Goal: Task Accomplishment & Management: Manage account settings

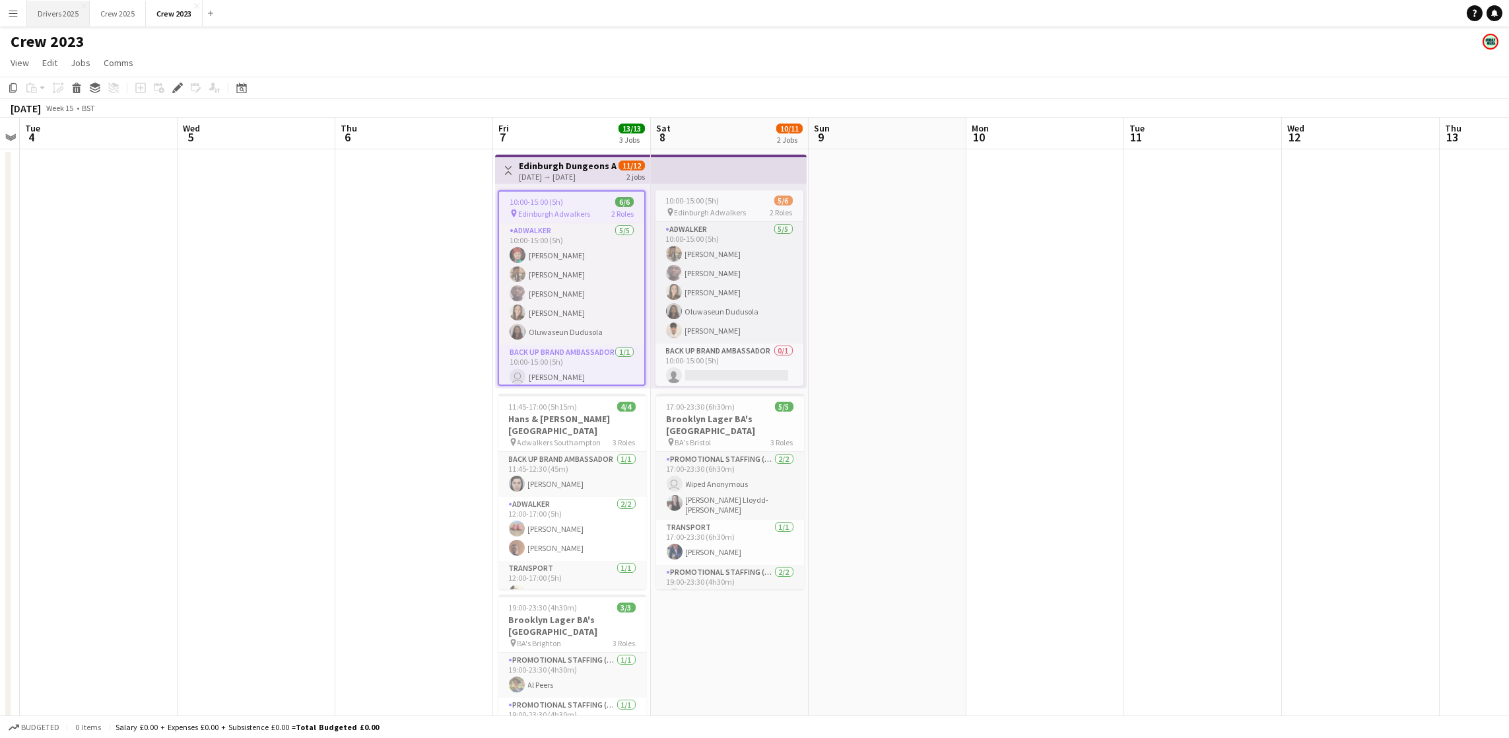
click at [63, 7] on button "Drivers 2025 Close" at bounding box center [58, 14] width 63 height 26
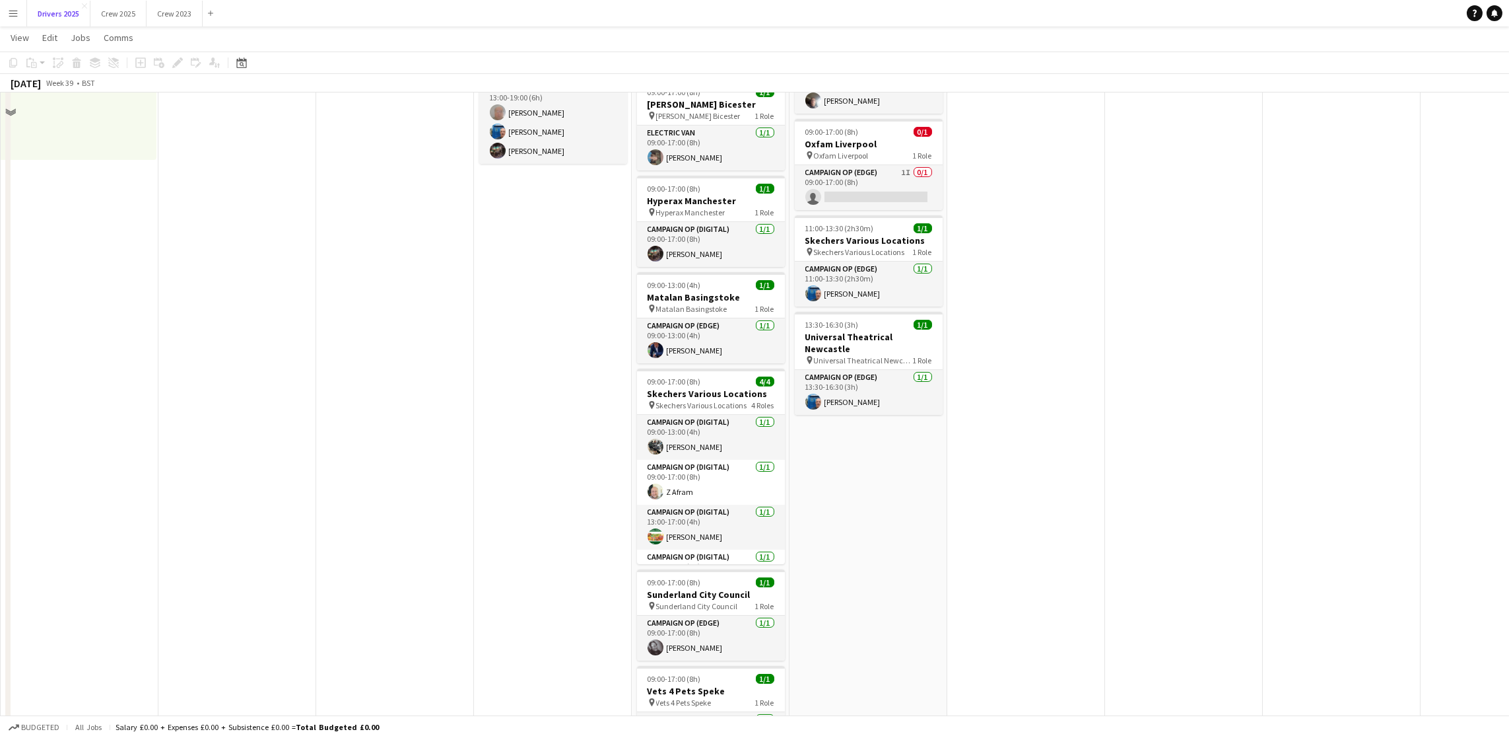
scroll to position [1189, 0]
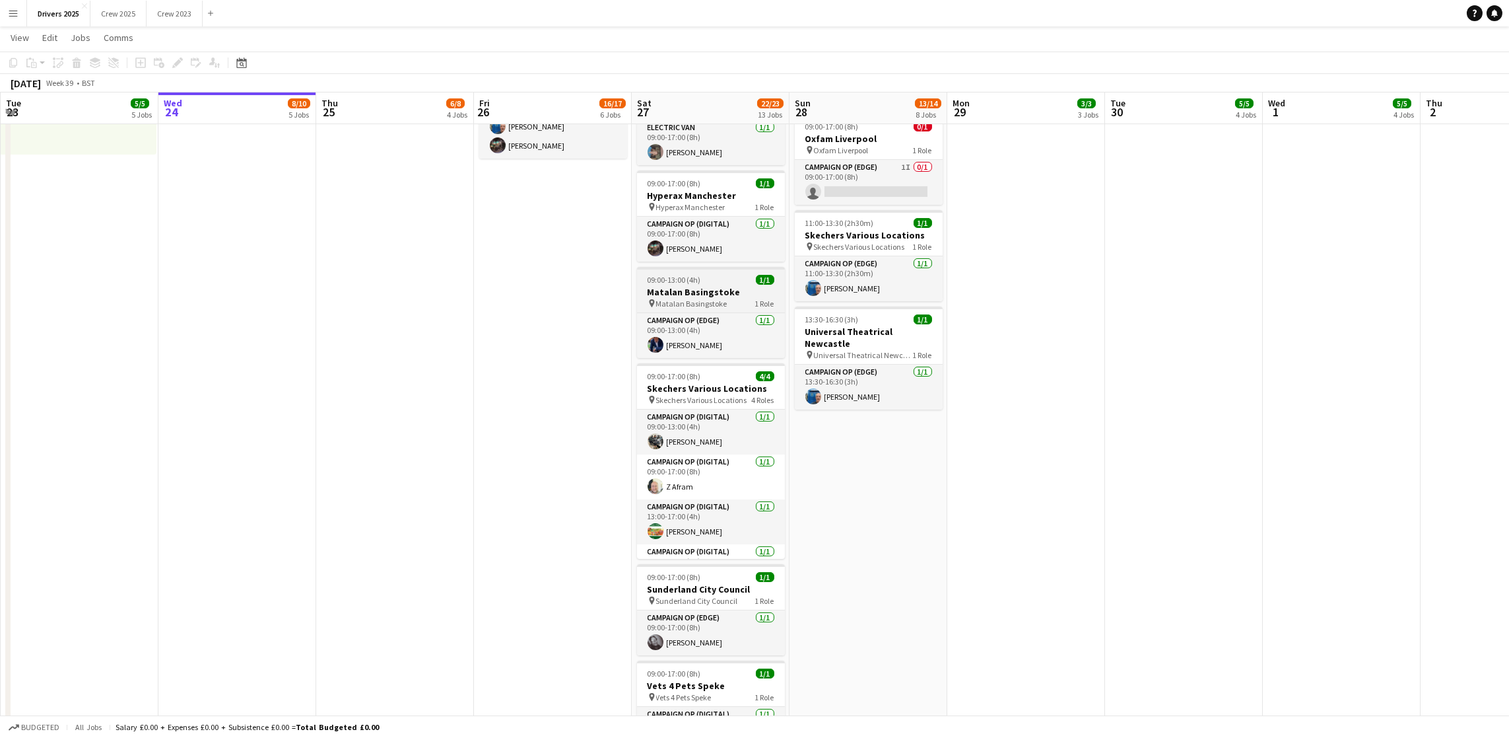
click at [710, 286] on h3 "Matalan Basingstoke" at bounding box center [711, 292] width 148 height 12
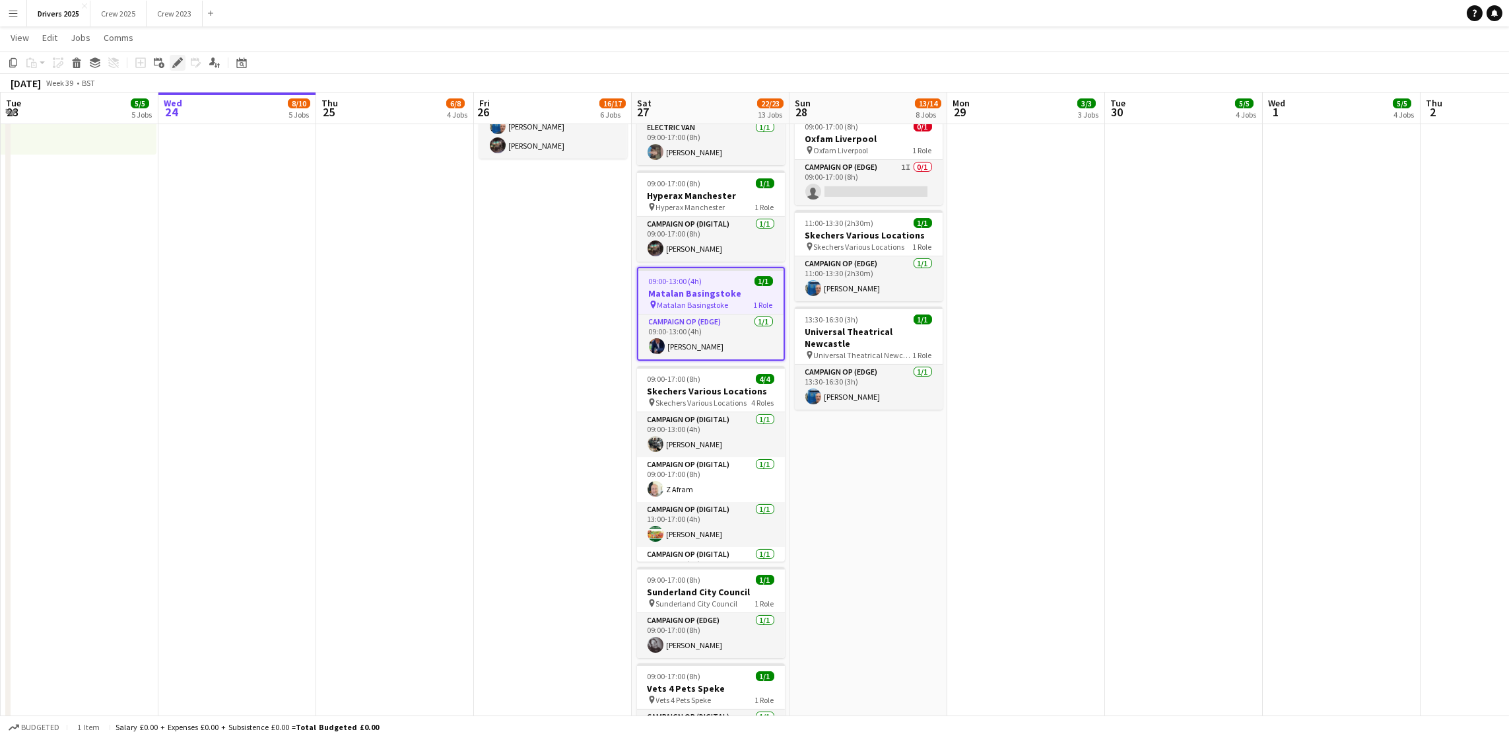
click at [176, 63] on icon at bounding box center [177, 62] width 7 height 7
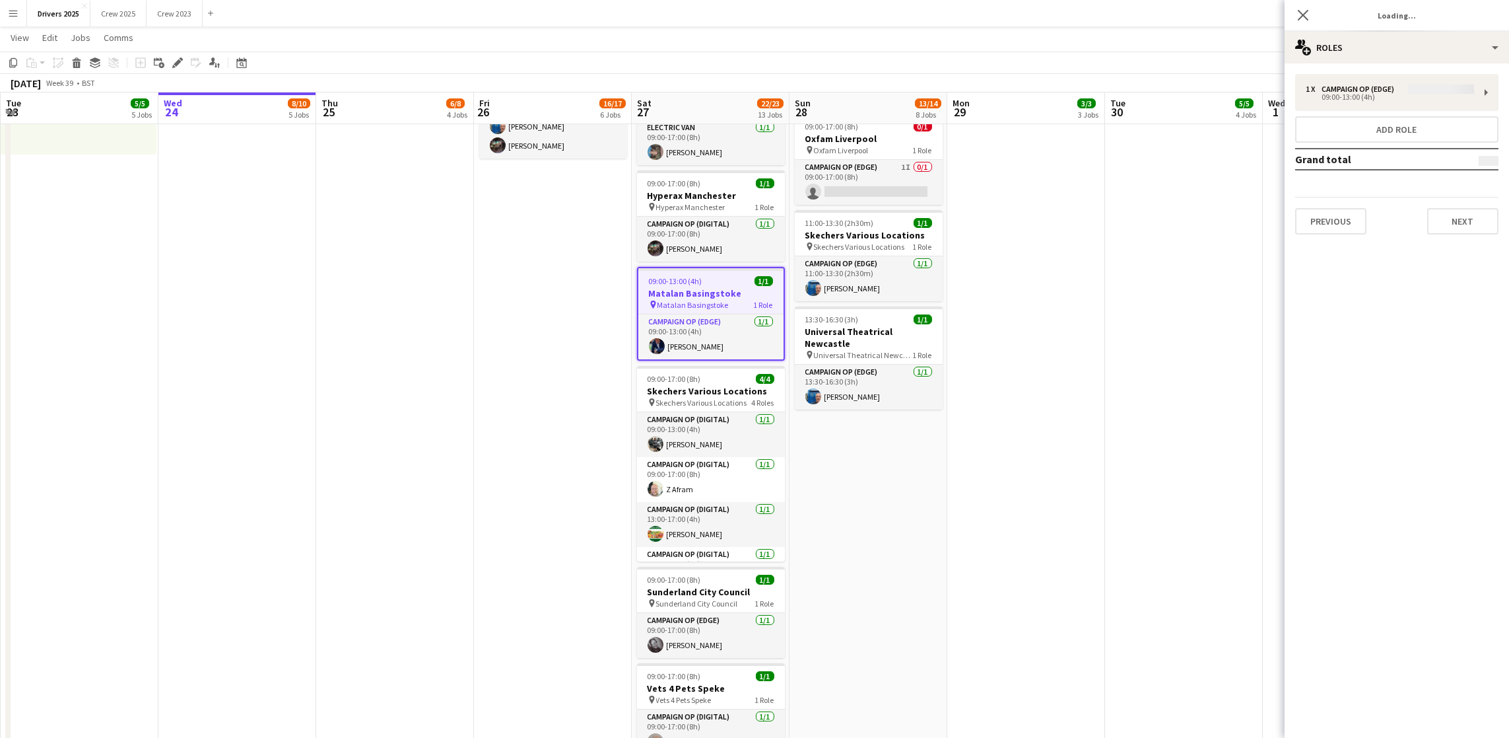
type input "**********"
click at [1474, 208] on button "Next" at bounding box center [1463, 221] width 71 height 26
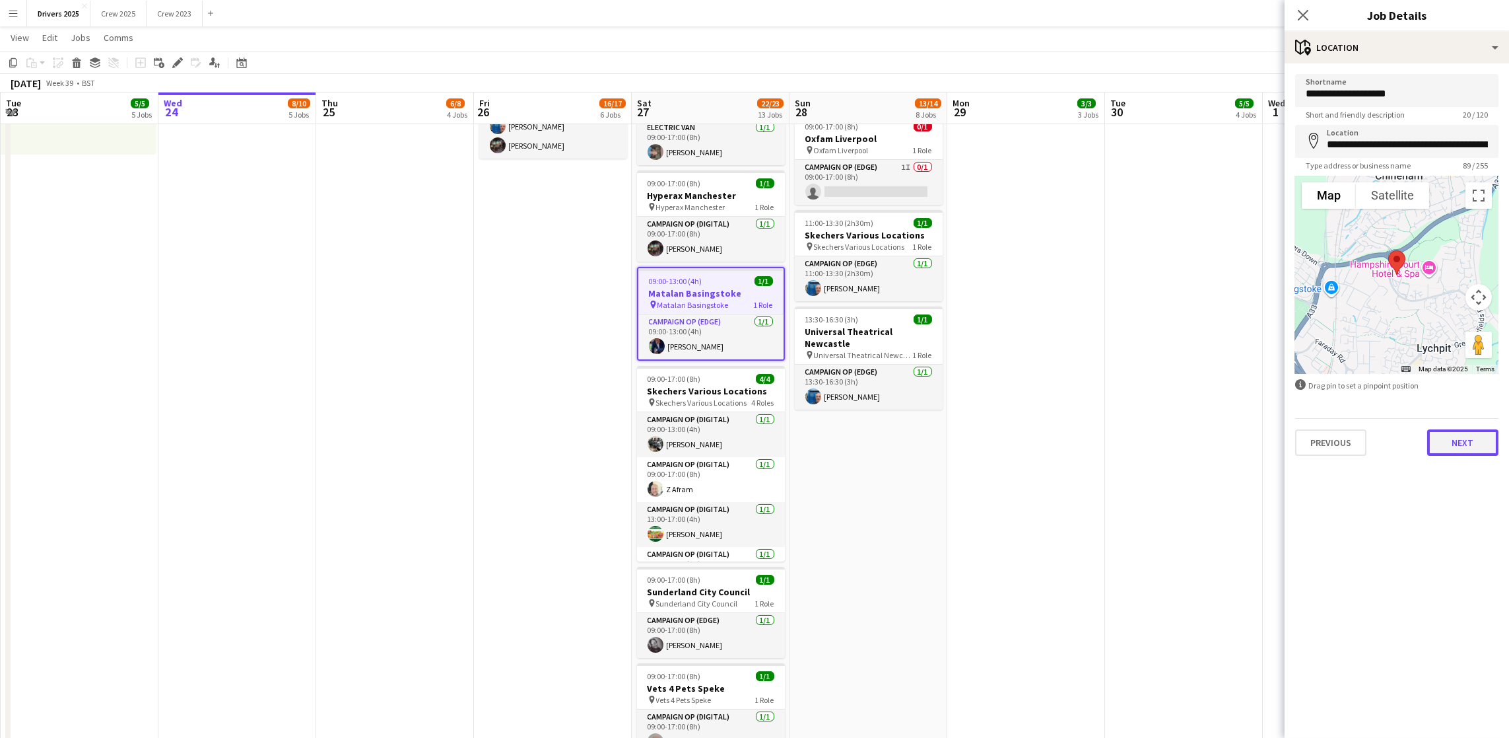
click at [1476, 429] on button "Next" at bounding box center [1463, 442] width 71 height 26
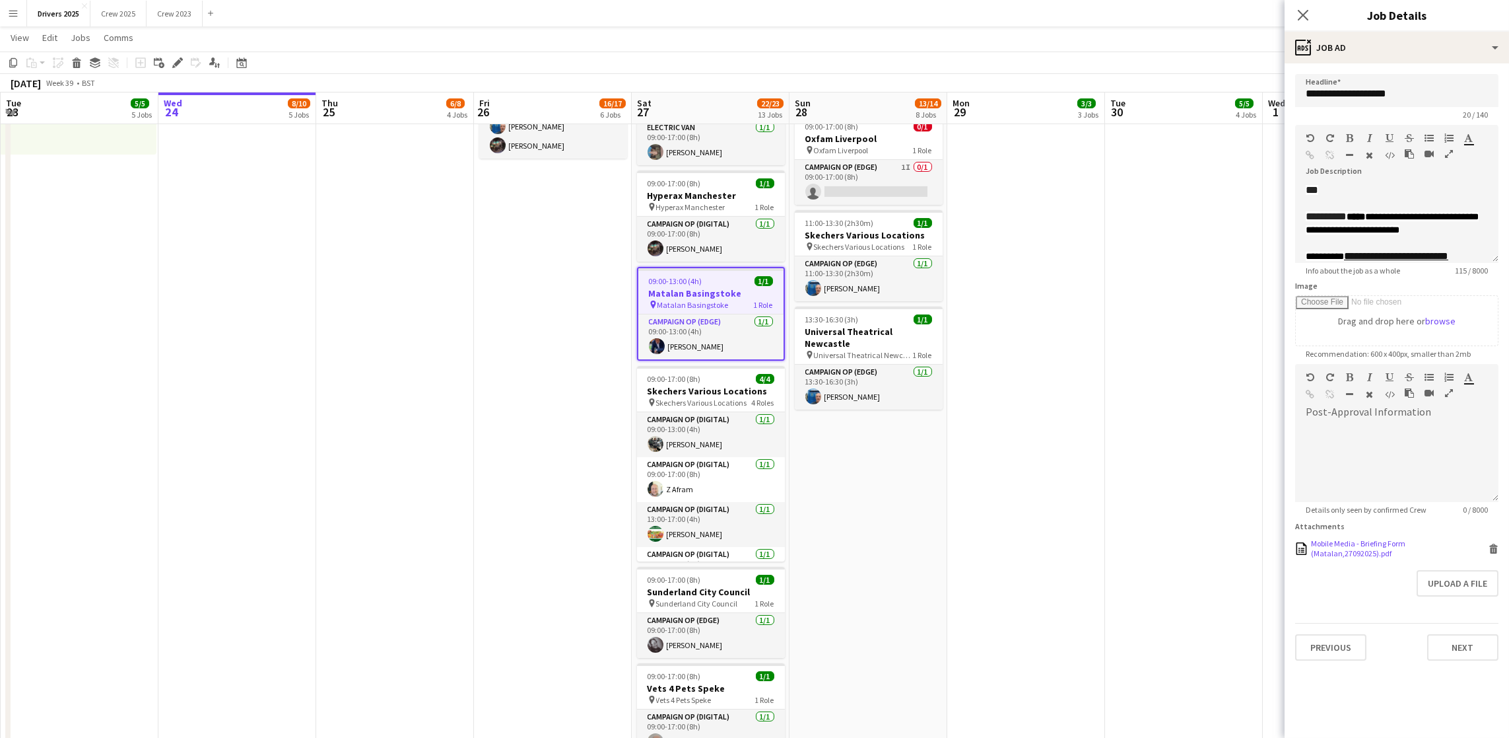
click at [1497, 545] on icon at bounding box center [1494, 544] width 9 height 3
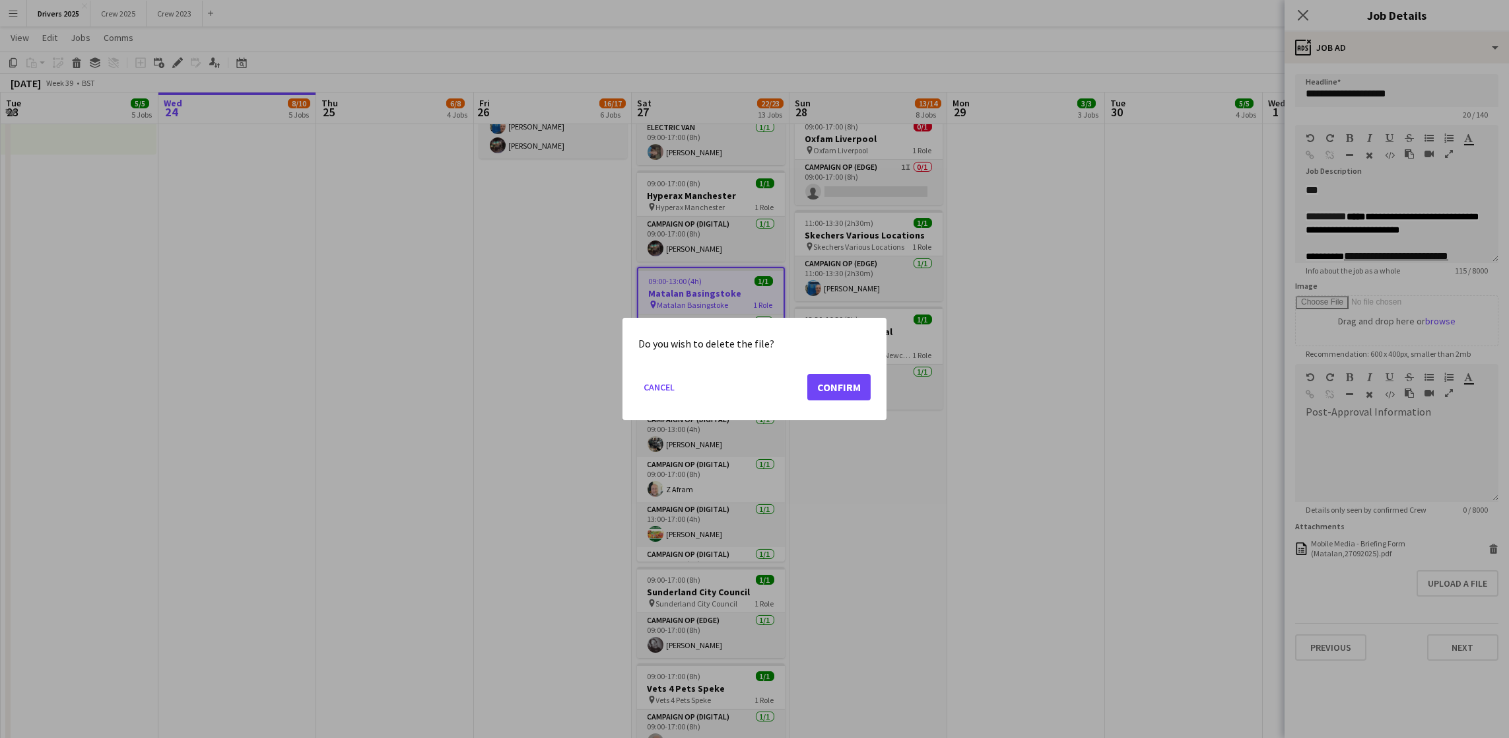
scroll to position [0, 0]
click at [843, 379] on button "Confirm" at bounding box center [839, 387] width 63 height 26
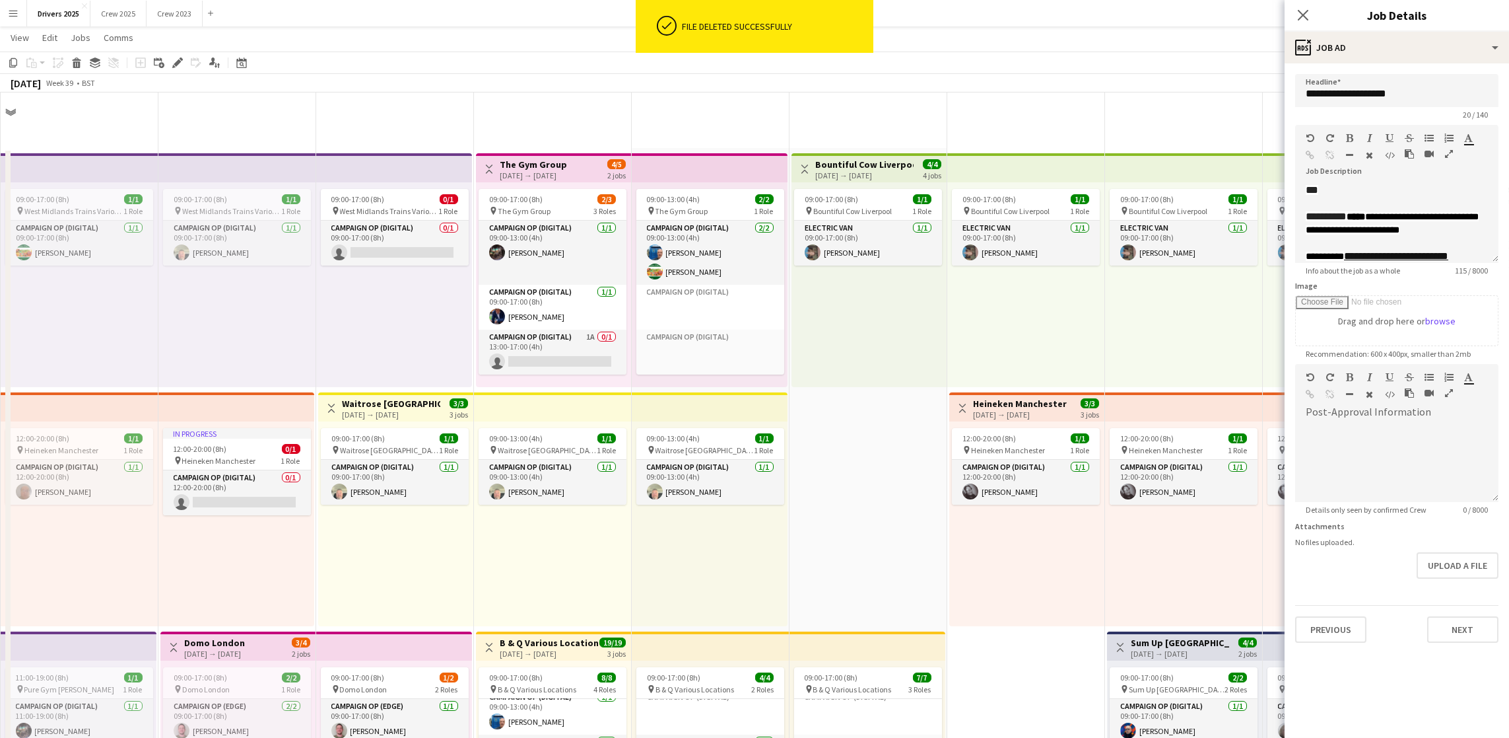
scroll to position [1189, 0]
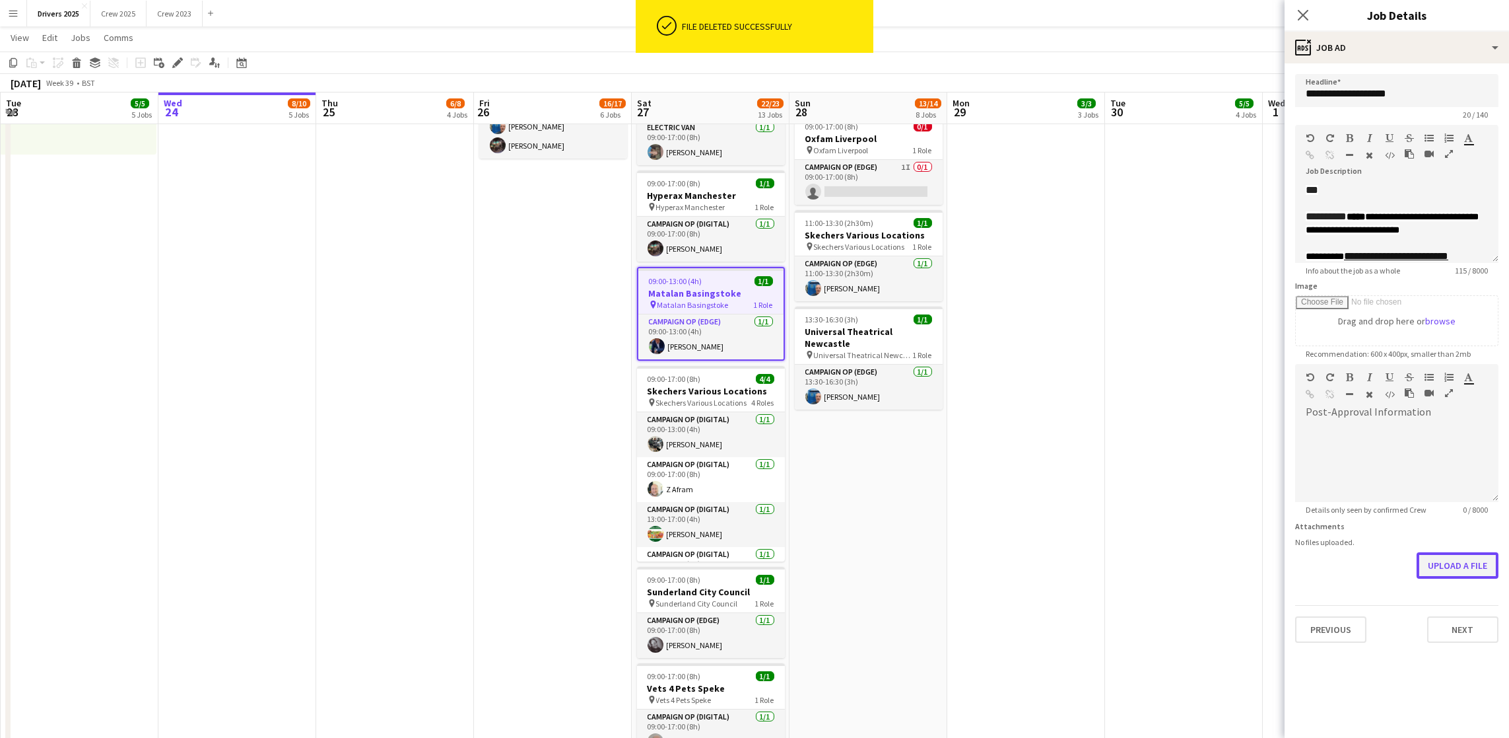
click at [1467, 563] on button "Upload a file" at bounding box center [1458, 565] width 82 height 26
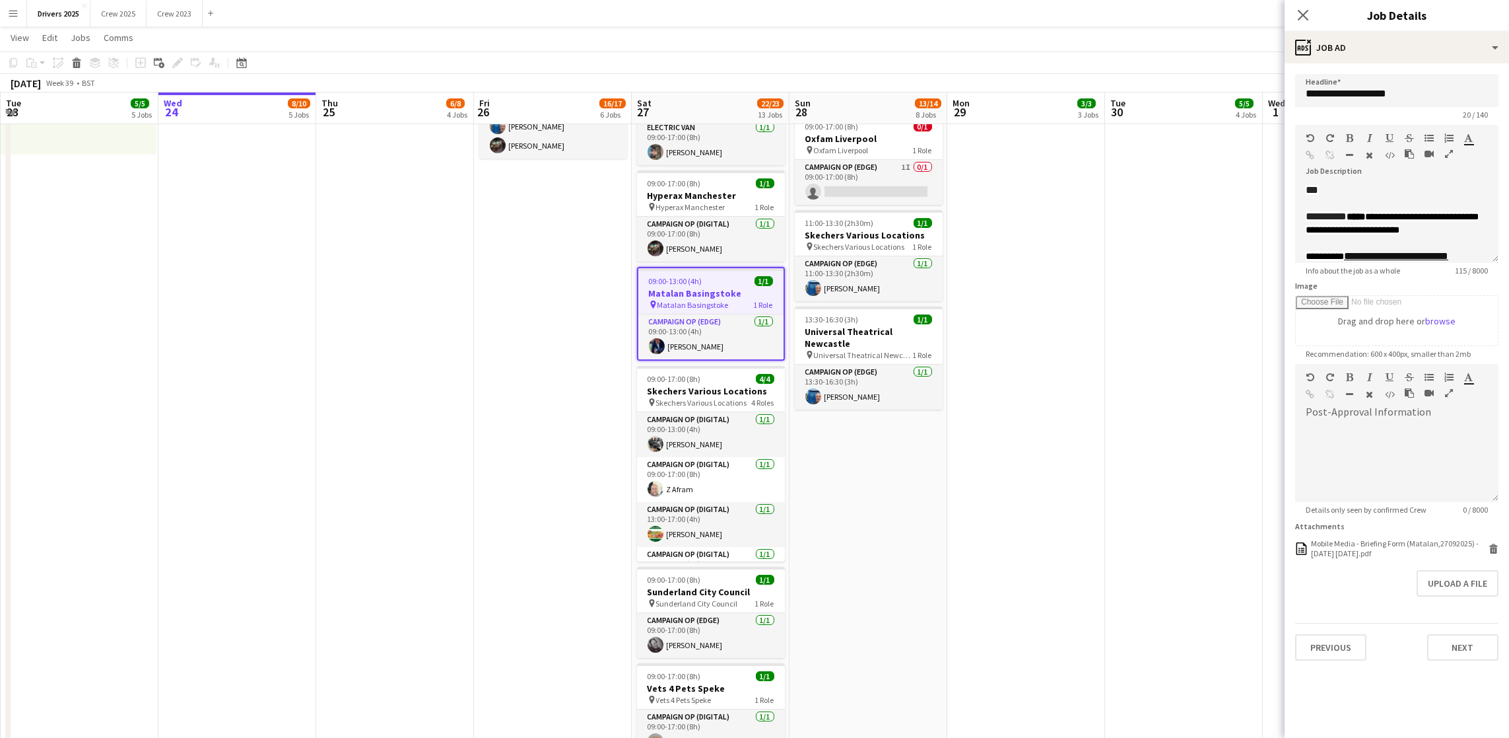
click at [1072, 347] on app-date-cell "09:00-17:00 (8h) 1/1 pin Bountiful Cow Liverpool 1 Role Electric Van 1/1 09:00-…" at bounding box center [1027, 732] width 158 height 3546
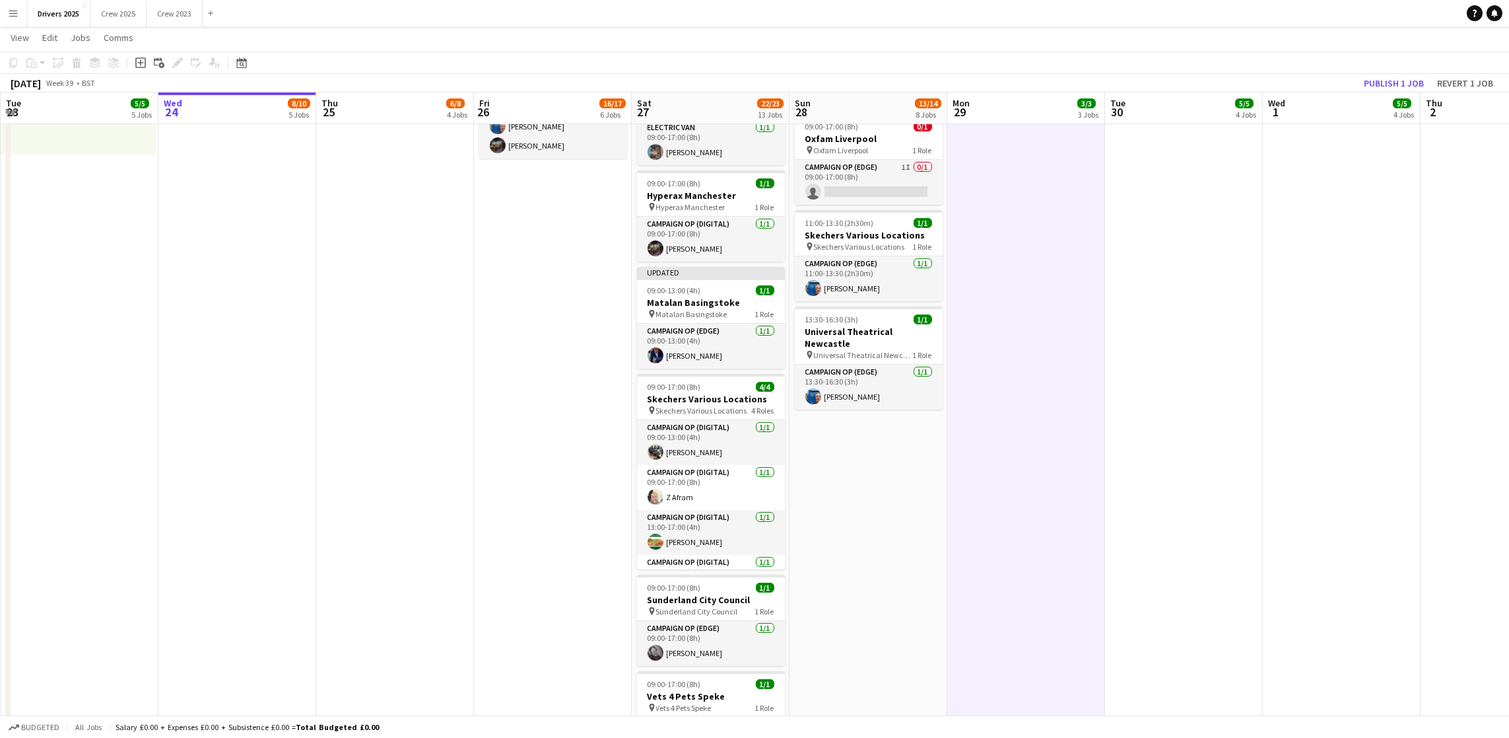
click at [1400, 74] on div "September 2025 Week 39 • BST Publish 1 job Revert 1 job" at bounding box center [754, 83] width 1509 height 18
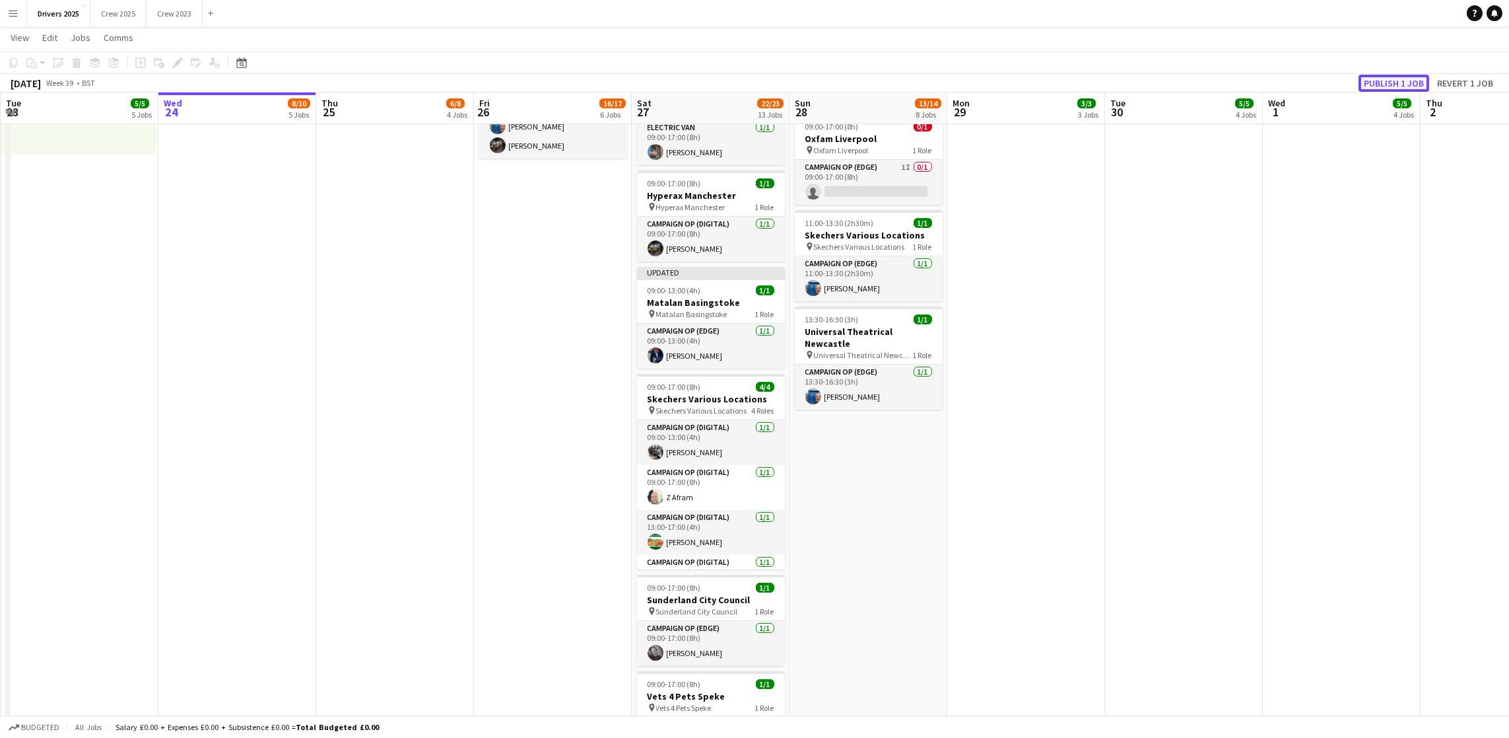
click at [1399, 81] on button "Publish 1 job" at bounding box center [1394, 83] width 71 height 17
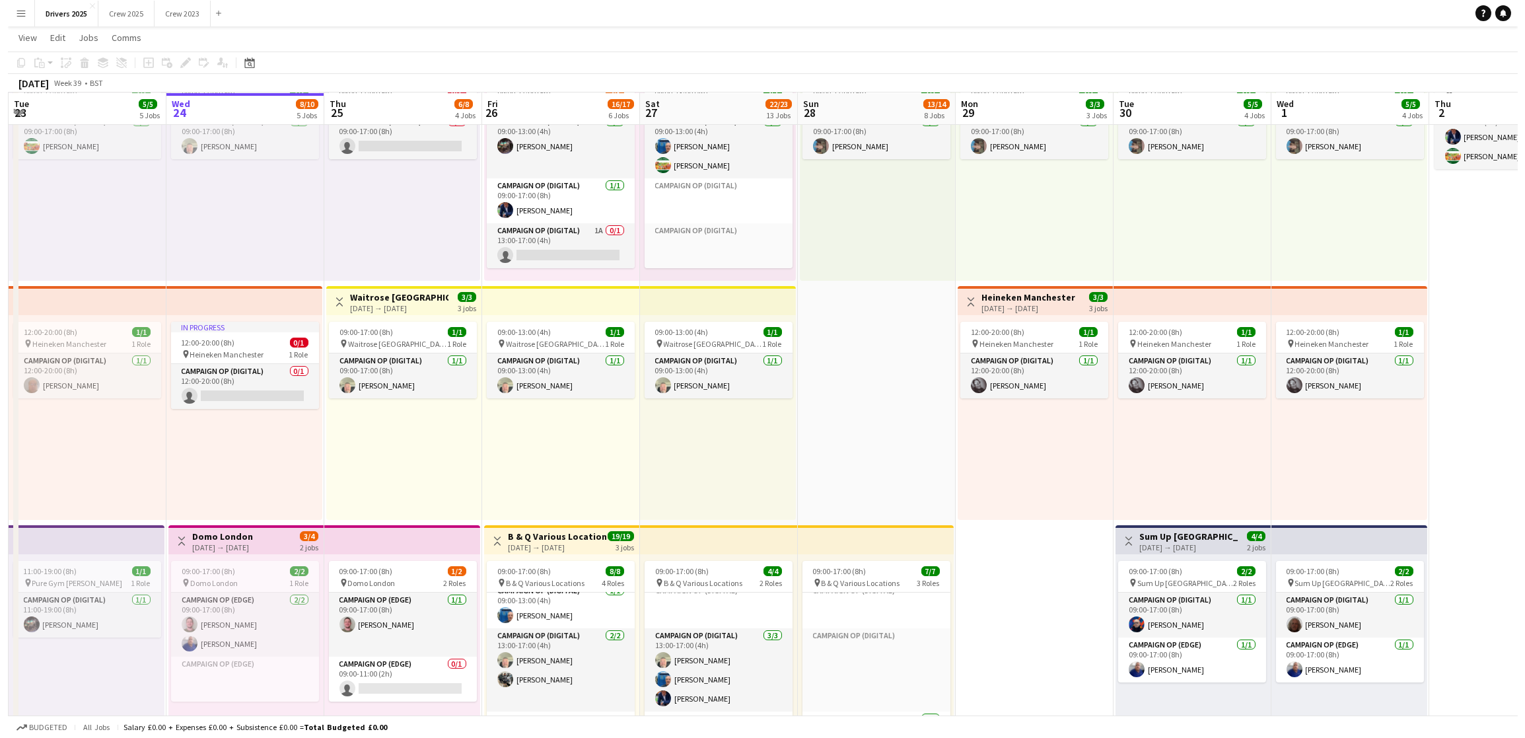
scroll to position [0, 0]
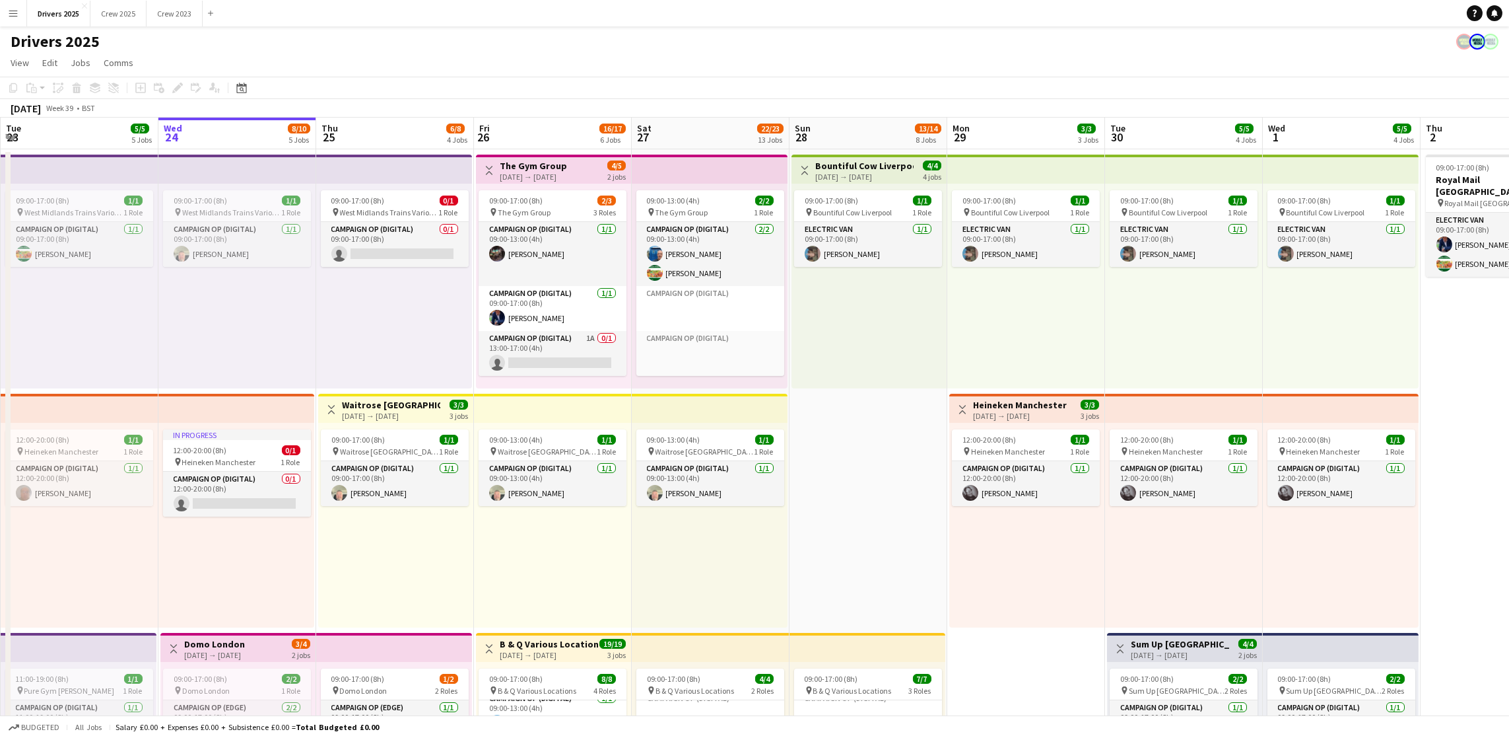
click at [22, 14] on button "Menu" at bounding box center [13, 13] width 26 height 26
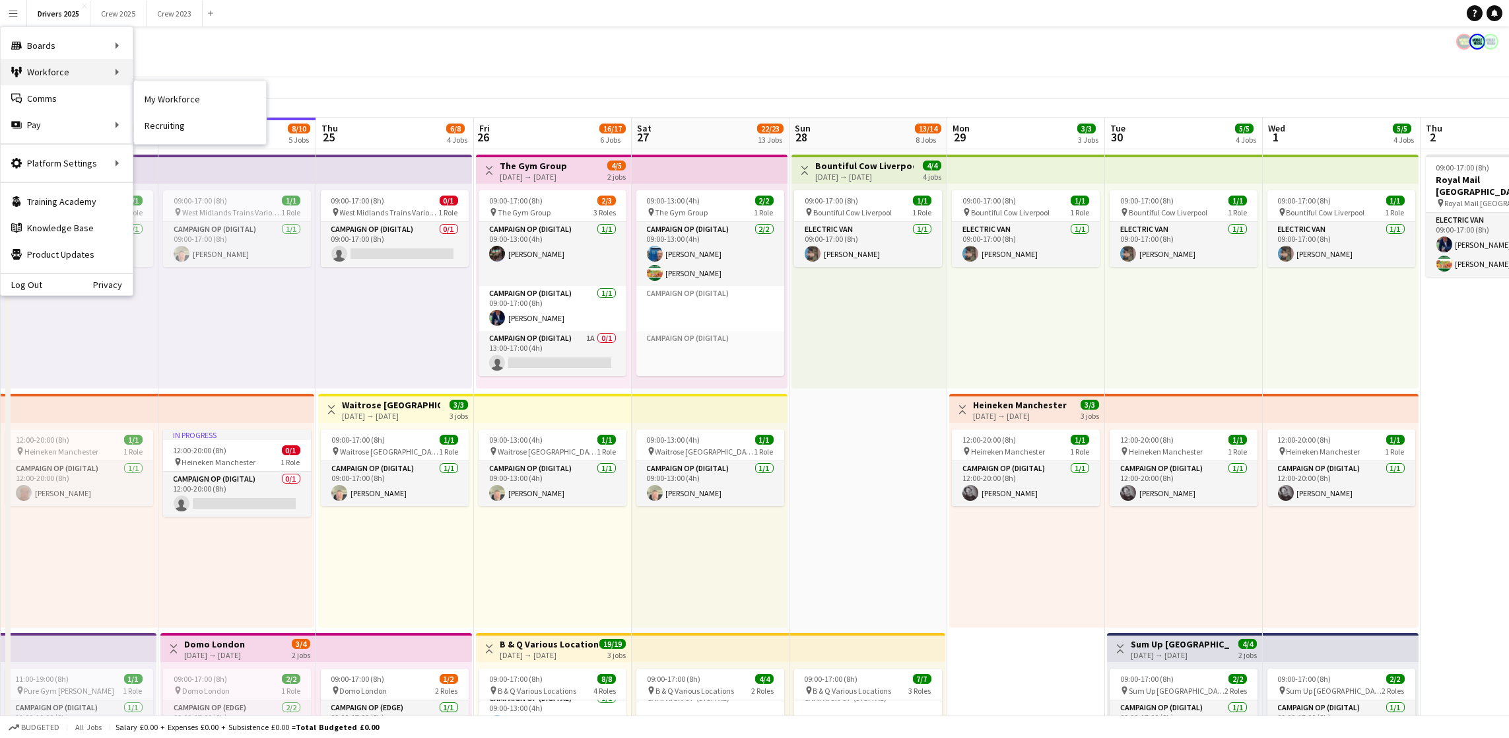
drag, startPoint x: 70, startPoint y: 77, endPoint x: 75, endPoint y: 83, distance: 7.0
click at [75, 80] on div "Workforce Workforce" at bounding box center [67, 72] width 132 height 26
click at [85, 69] on div "Workforce Workforce" at bounding box center [67, 72] width 132 height 26
click at [201, 70] on link "My Workforce" at bounding box center [199, 72] width 132 height 26
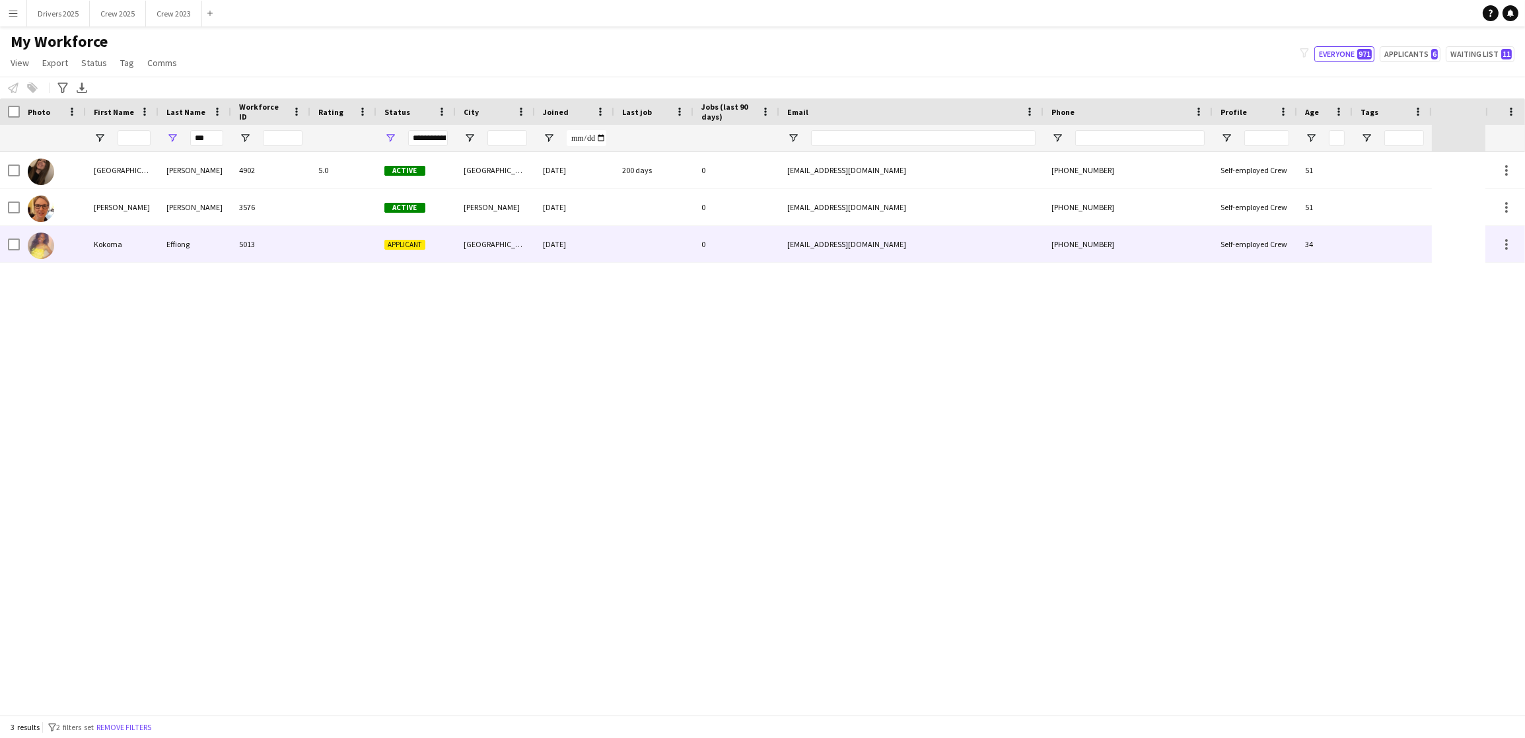
click at [199, 244] on div "Effiong" at bounding box center [194, 244] width 73 height 36
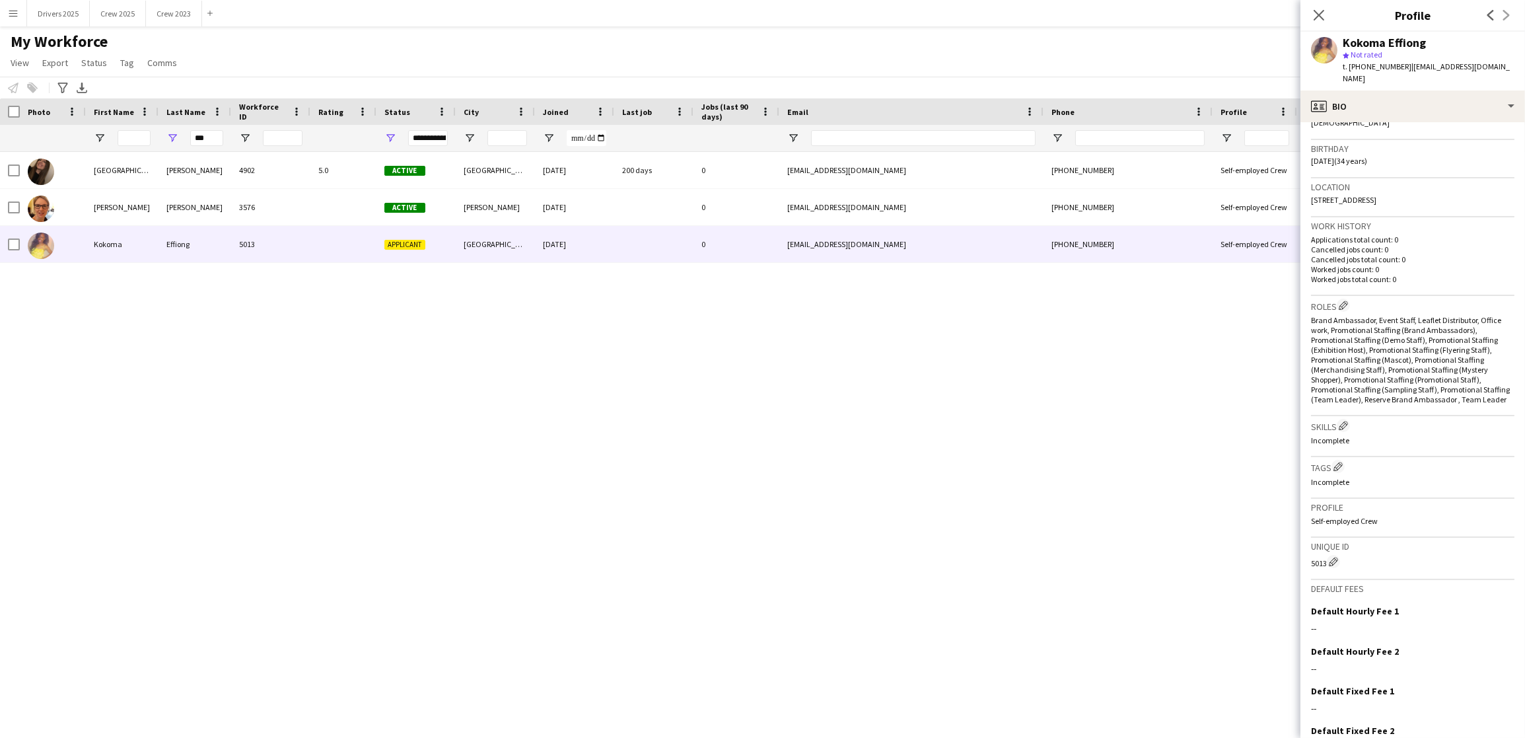
scroll to position [309, 0]
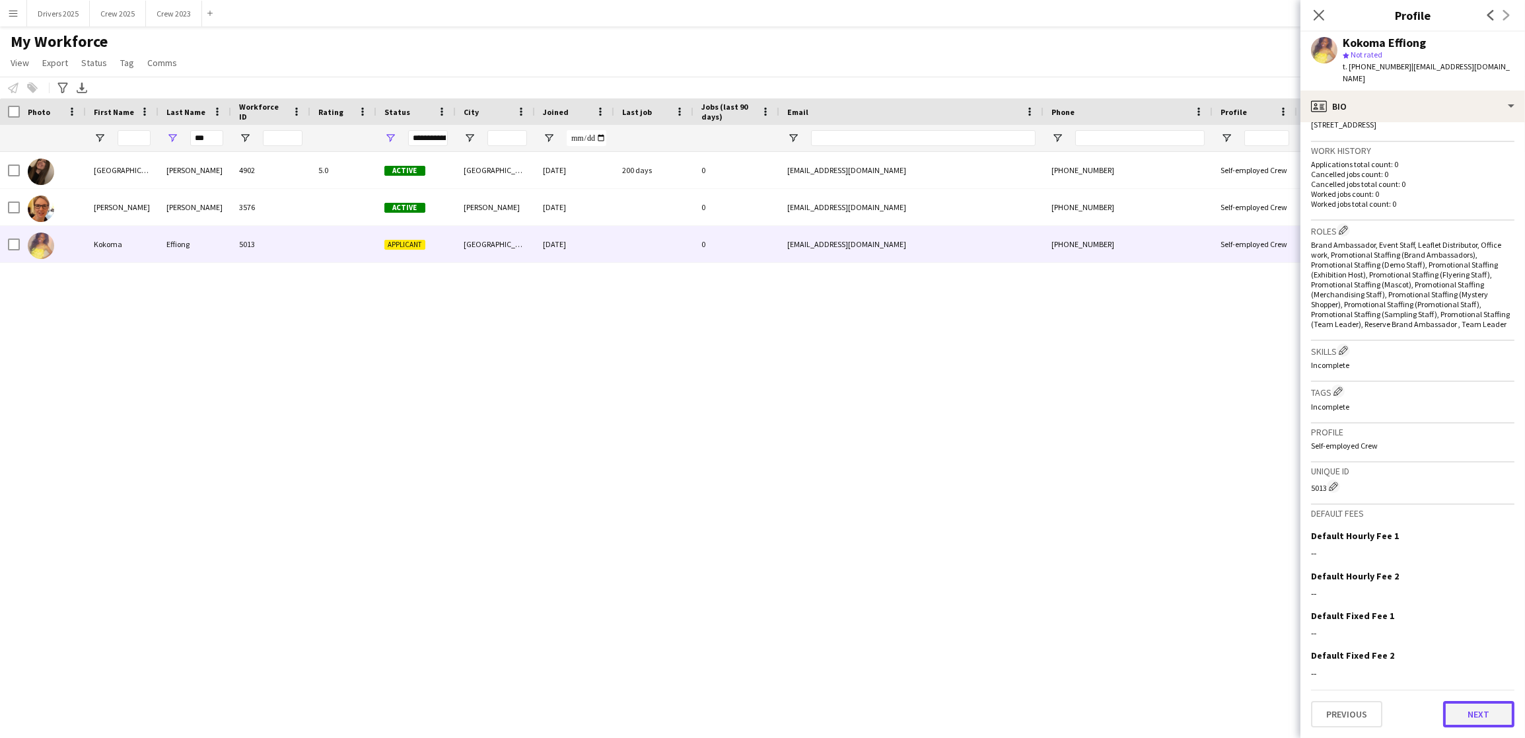
click at [1450, 711] on button "Next" at bounding box center [1478, 714] width 71 height 26
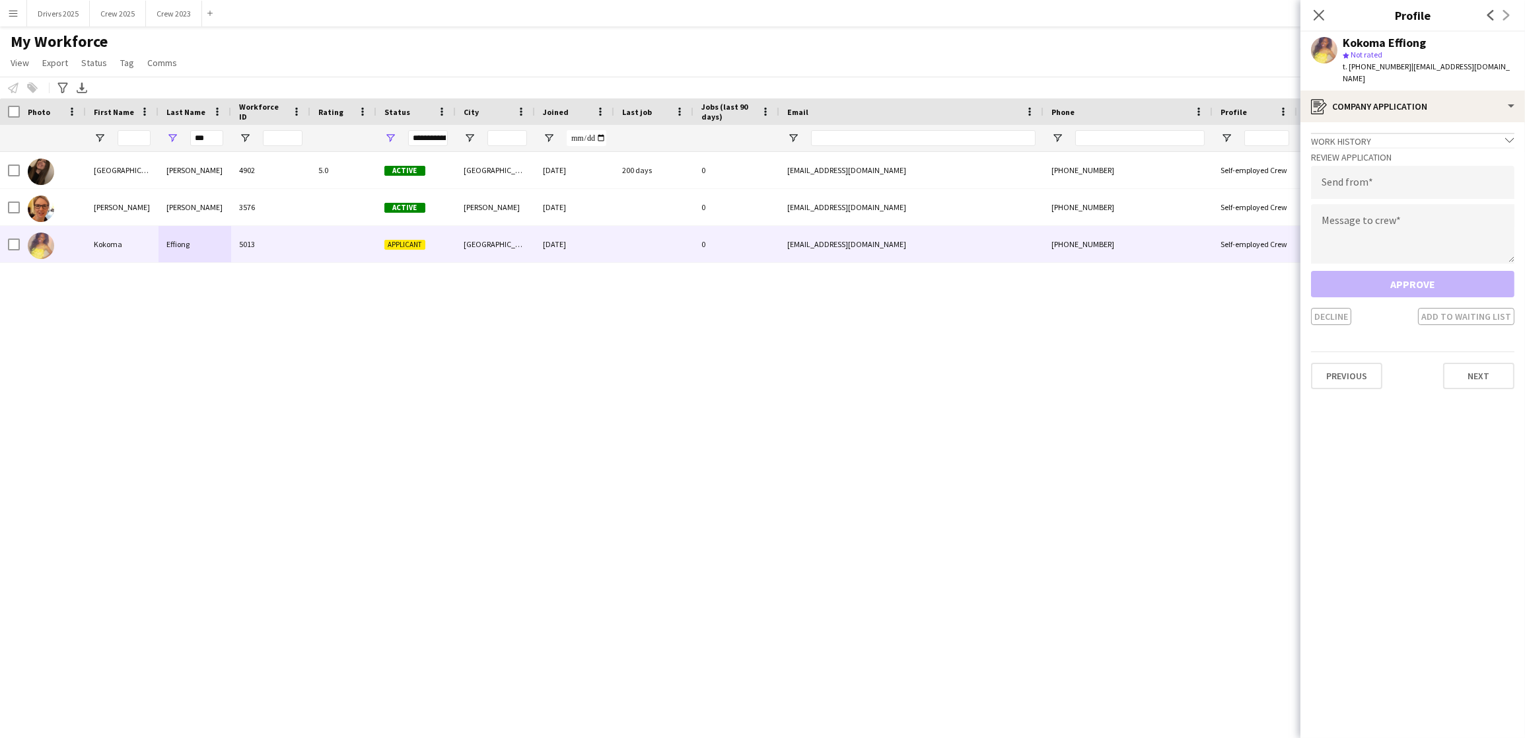
click at [966, 507] on div "Florencia Katzeff 4902 5.0 Active London 05-03-2025 200 days 0 florfal@gmail.co…" at bounding box center [742, 433] width 1485 height 563
click at [1345, 166] on input "email" at bounding box center [1412, 182] width 203 height 33
type input "**********"
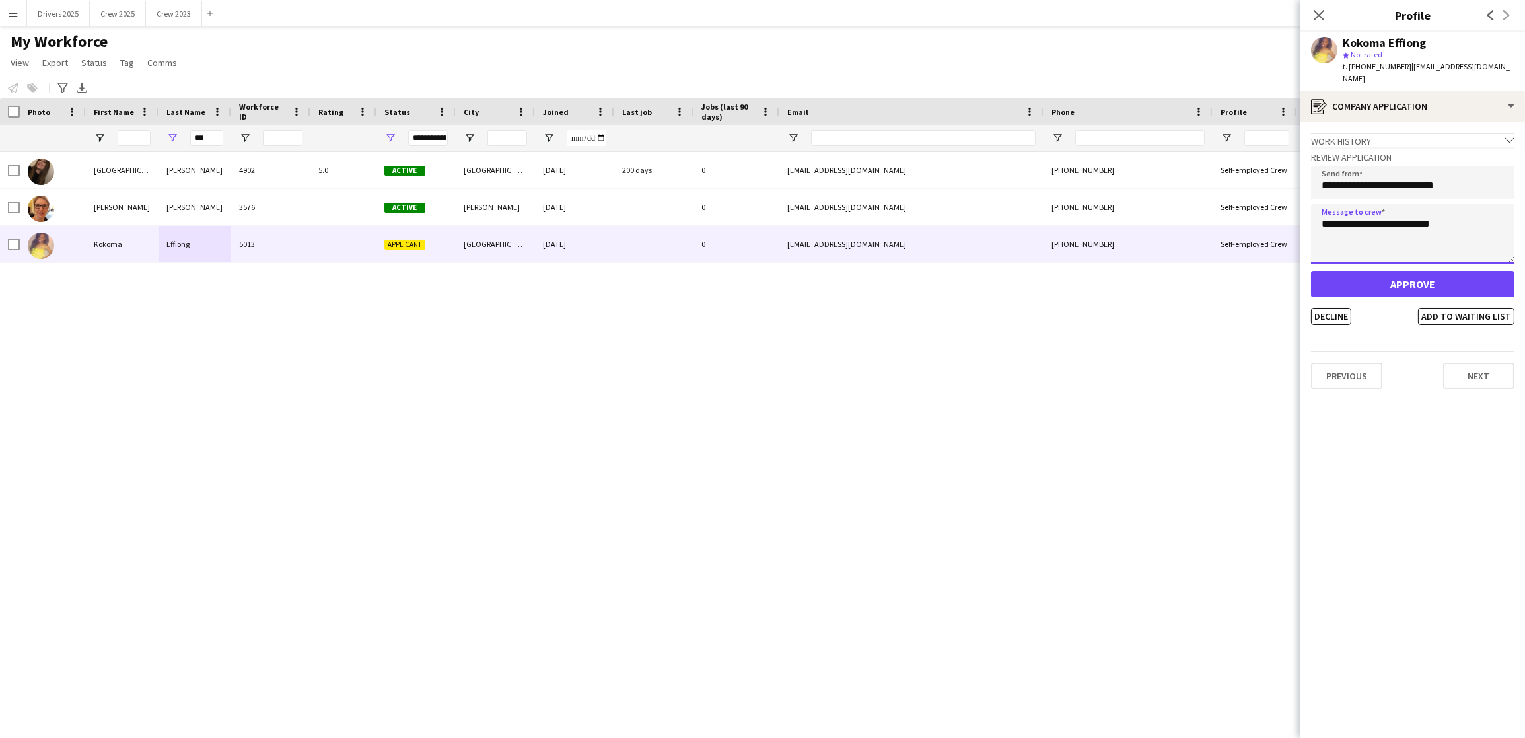
type textarea "**********"
click at [1392, 276] on button "Approve" at bounding box center [1412, 284] width 203 height 26
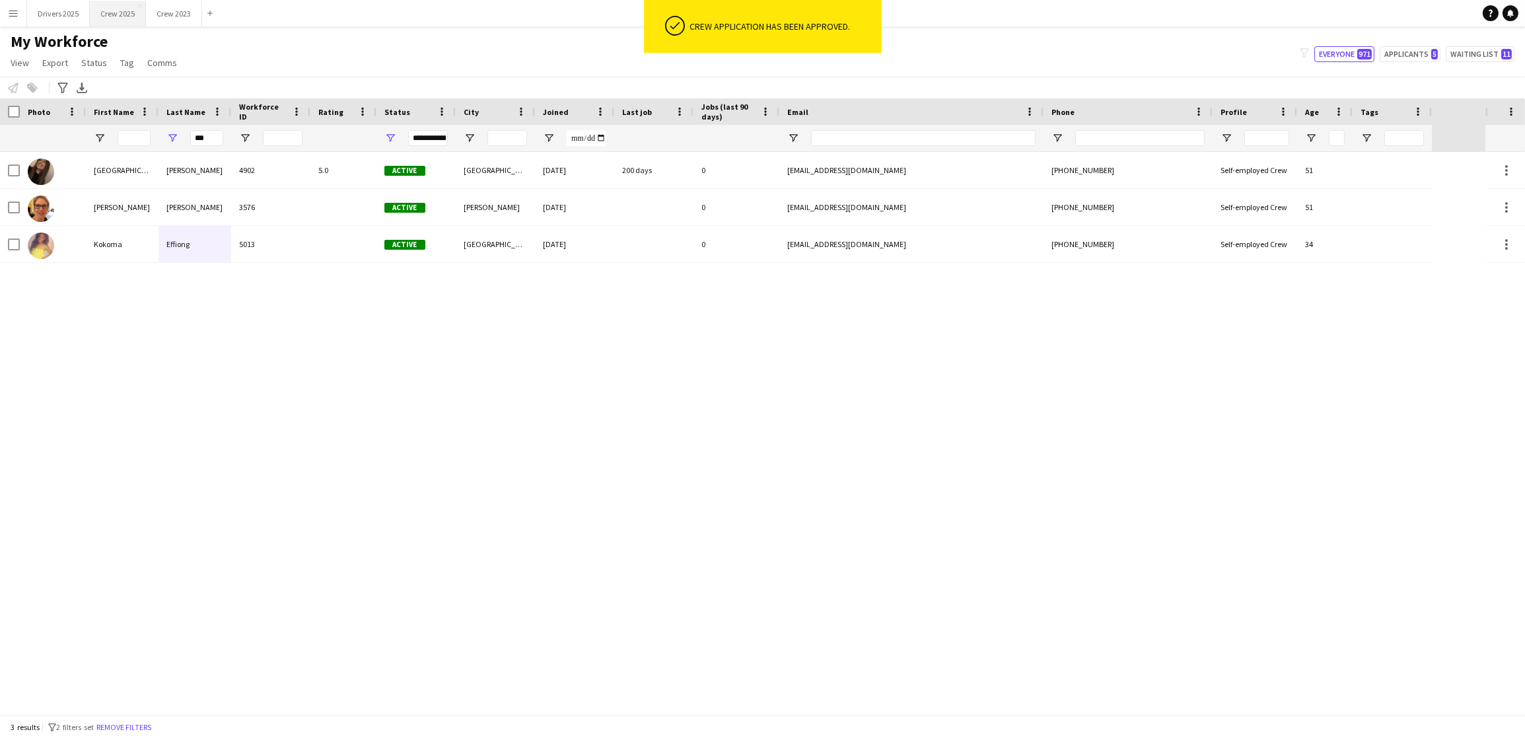
click at [119, 15] on button "Crew 2025 Close" at bounding box center [118, 14] width 56 height 26
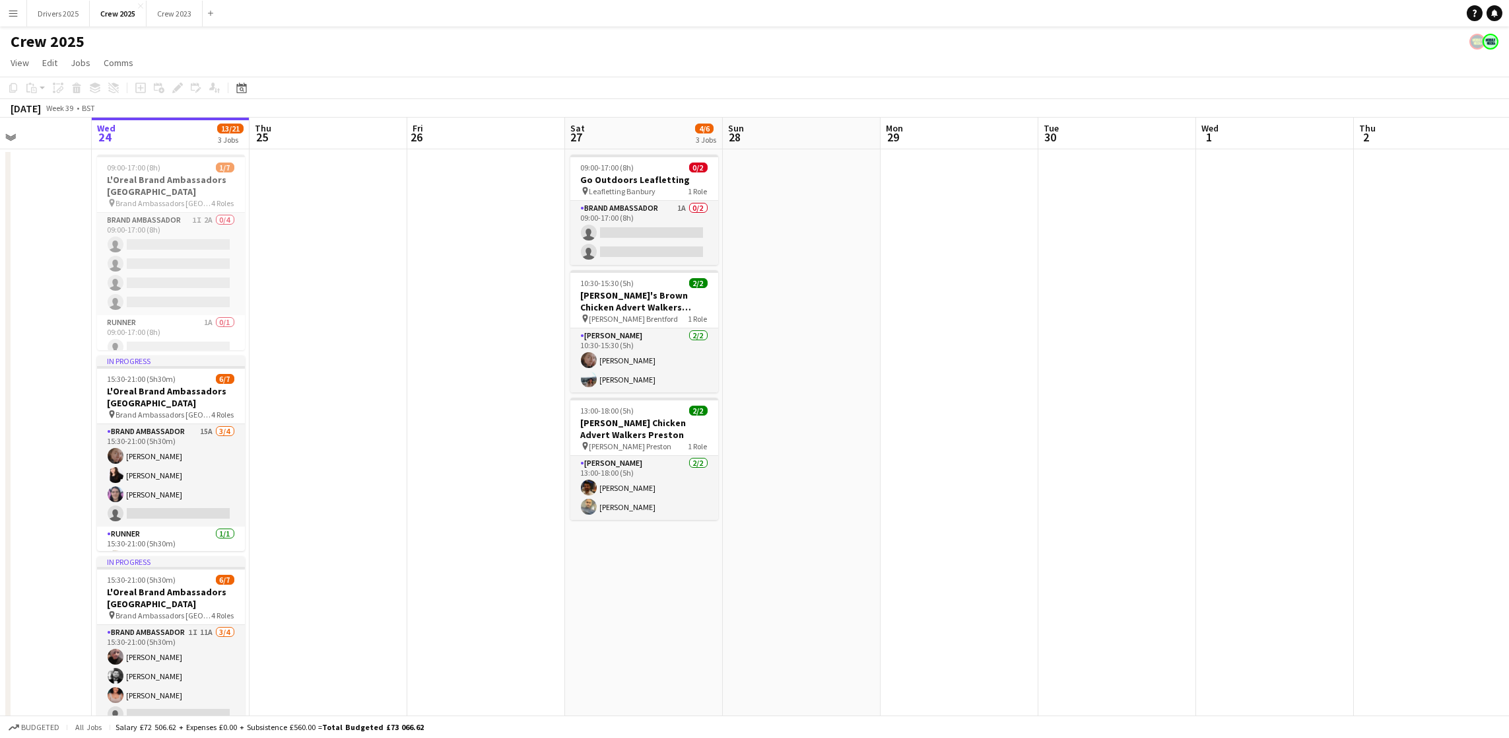
scroll to position [0, 377]
drag, startPoint x: 468, startPoint y: 565, endPoint x: 563, endPoint y: 536, distance: 100.1
click at [563, 536] on app-calendar-viewport "Sun 21 Mon 22 Tue 23 Wed 24 13/21 3 Jobs Thu 25 Fri 26 Sat 27 4/6 3 Jobs Sun 28…" at bounding box center [754, 448] width 1509 height 660
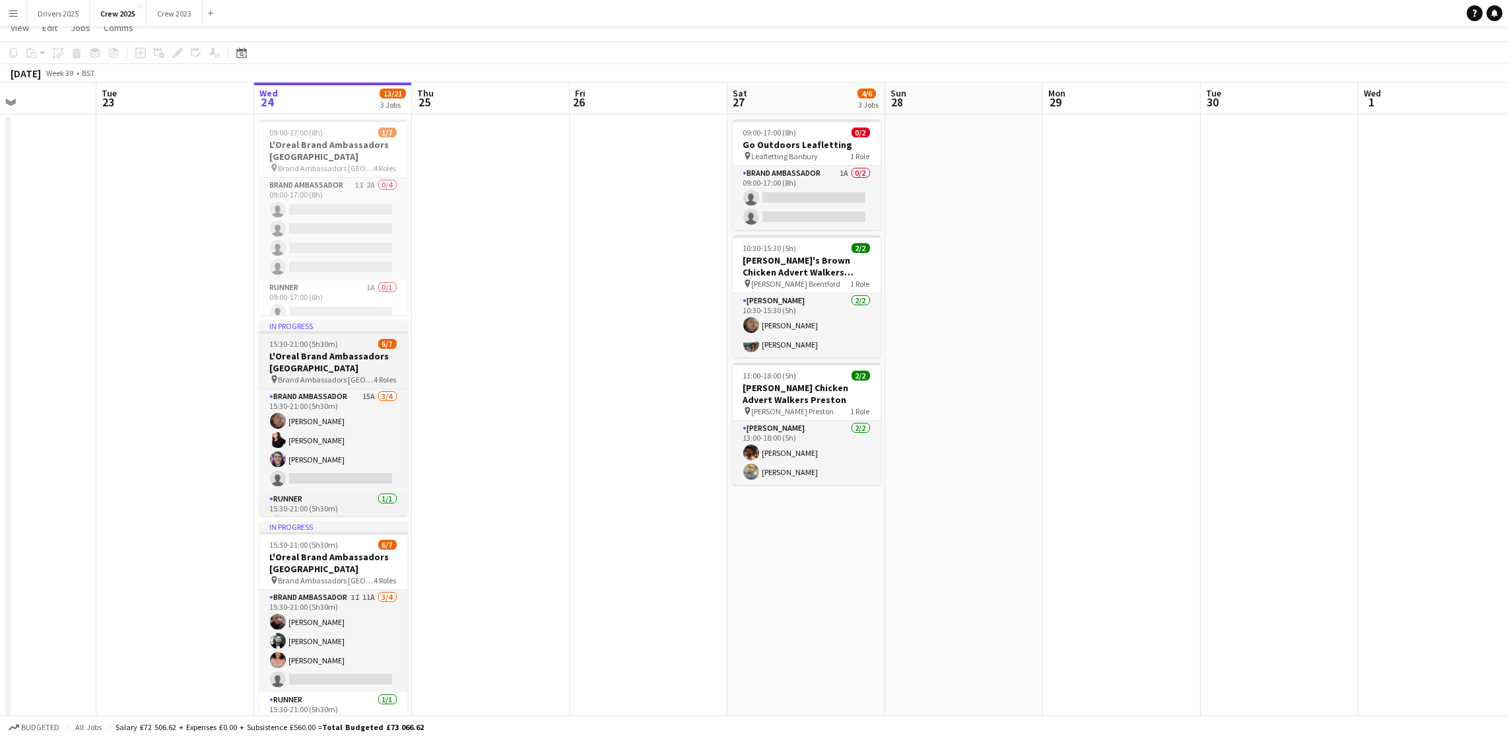
scroll to position [61, 0]
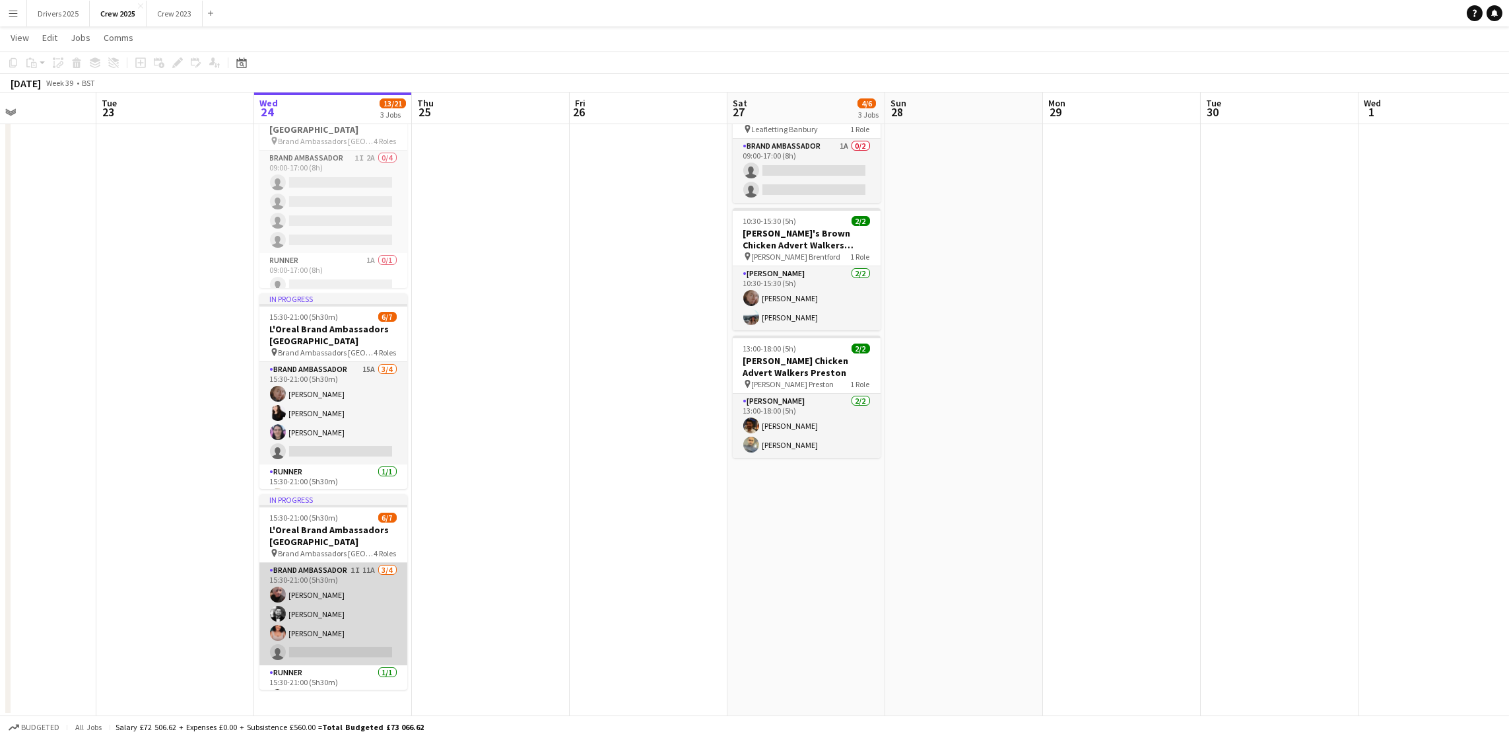
click at [335, 649] on app-card-role "Brand Ambassador 1I 11A 3/4 15:30-21:00 (5h30m) Jane Waterhouse Sean Rafferty A…" at bounding box center [334, 614] width 148 height 102
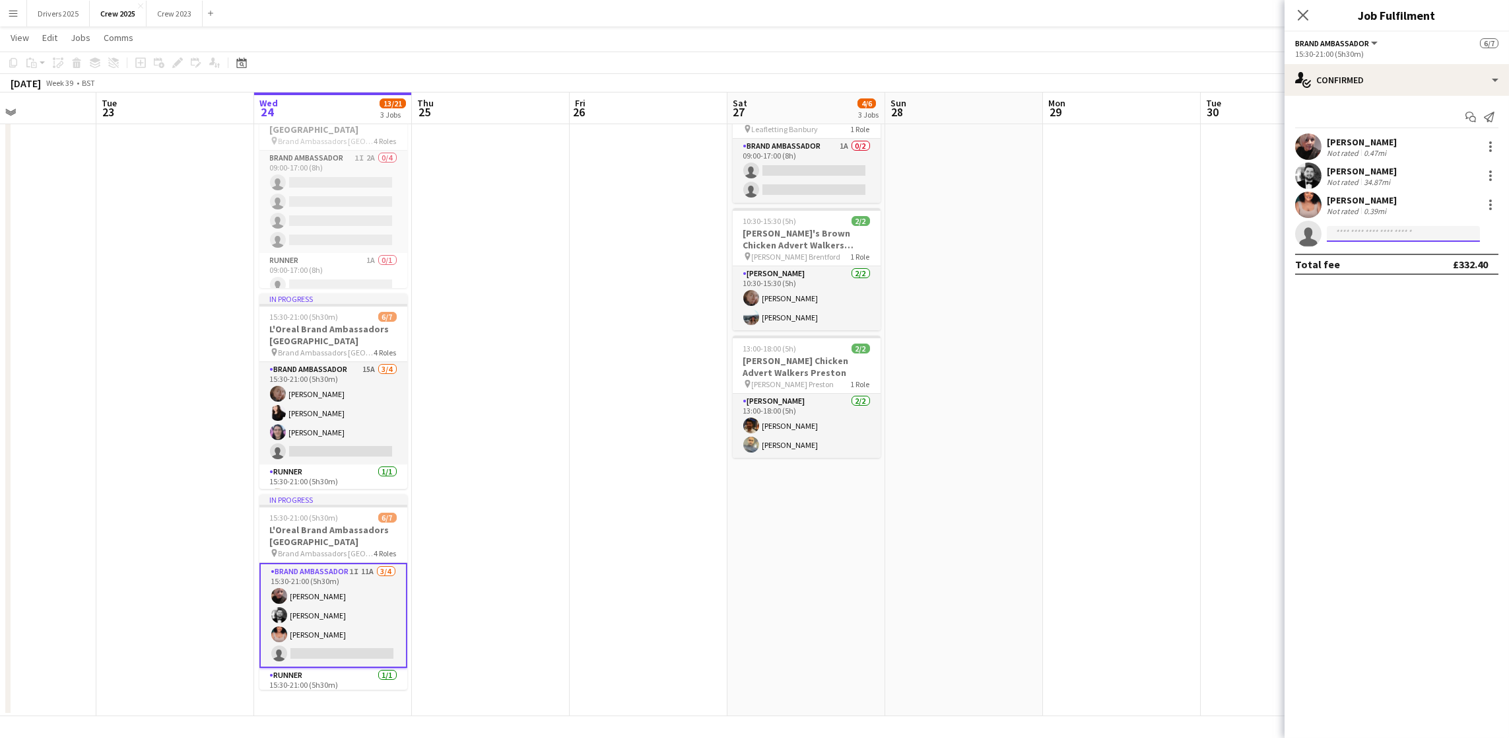
click at [1397, 237] on input at bounding box center [1403, 234] width 153 height 16
type input "****"
click at [1394, 256] on span "Kokoma Effiong" at bounding box center [1370, 252] width 65 height 11
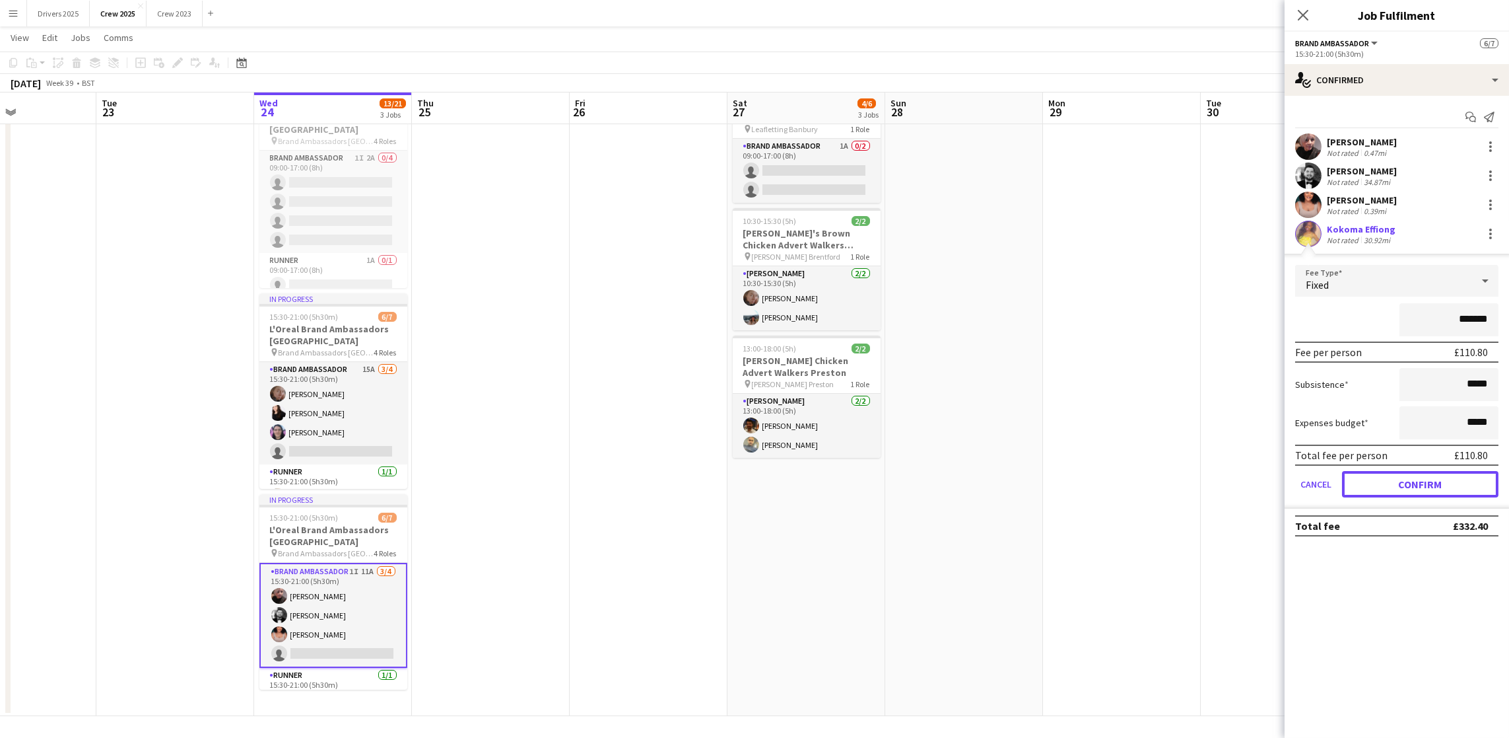
click at [1448, 480] on button "Confirm" at bounding box center [1420, 484] width 156 height 26
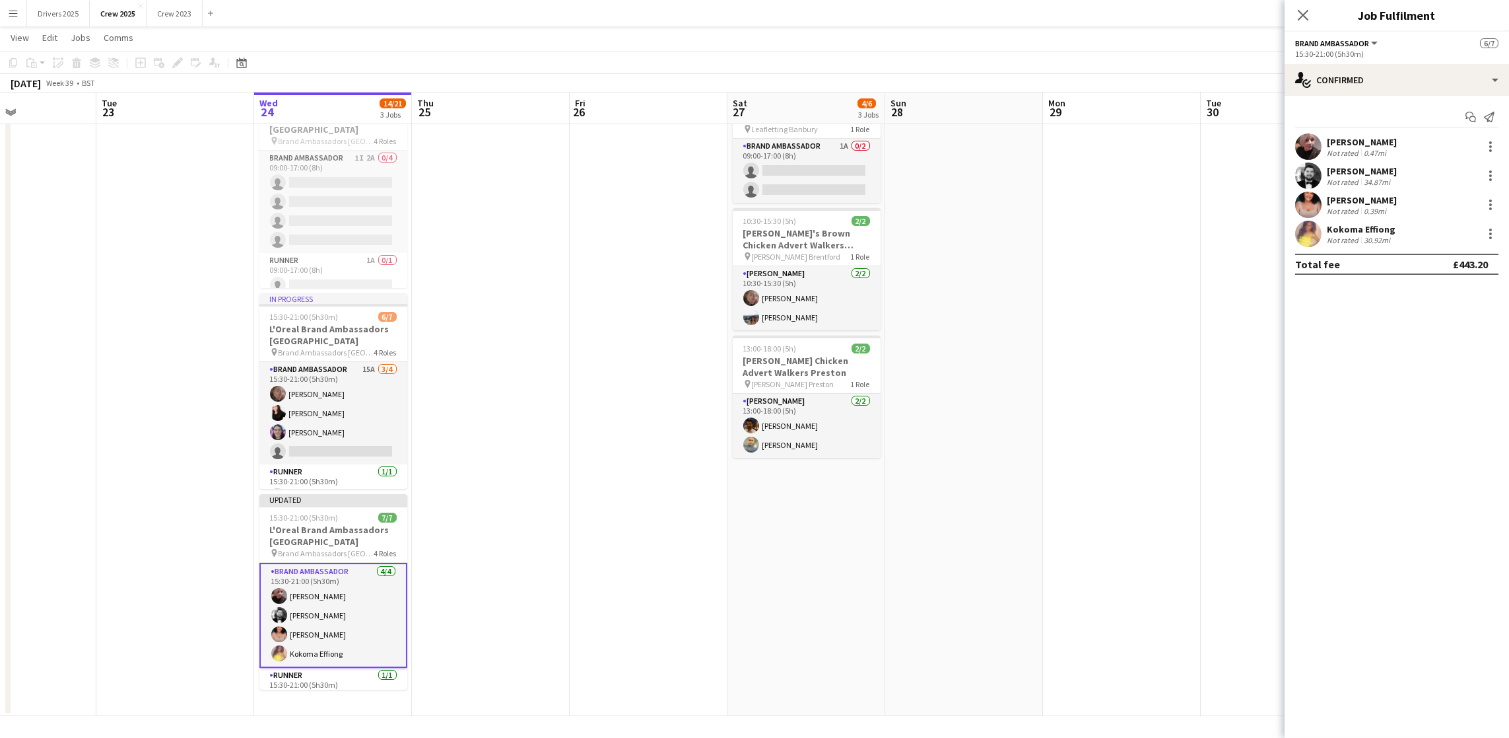
click at [987, 324] on app-date-cell at bounding box center [964, 401] width 158 height 629
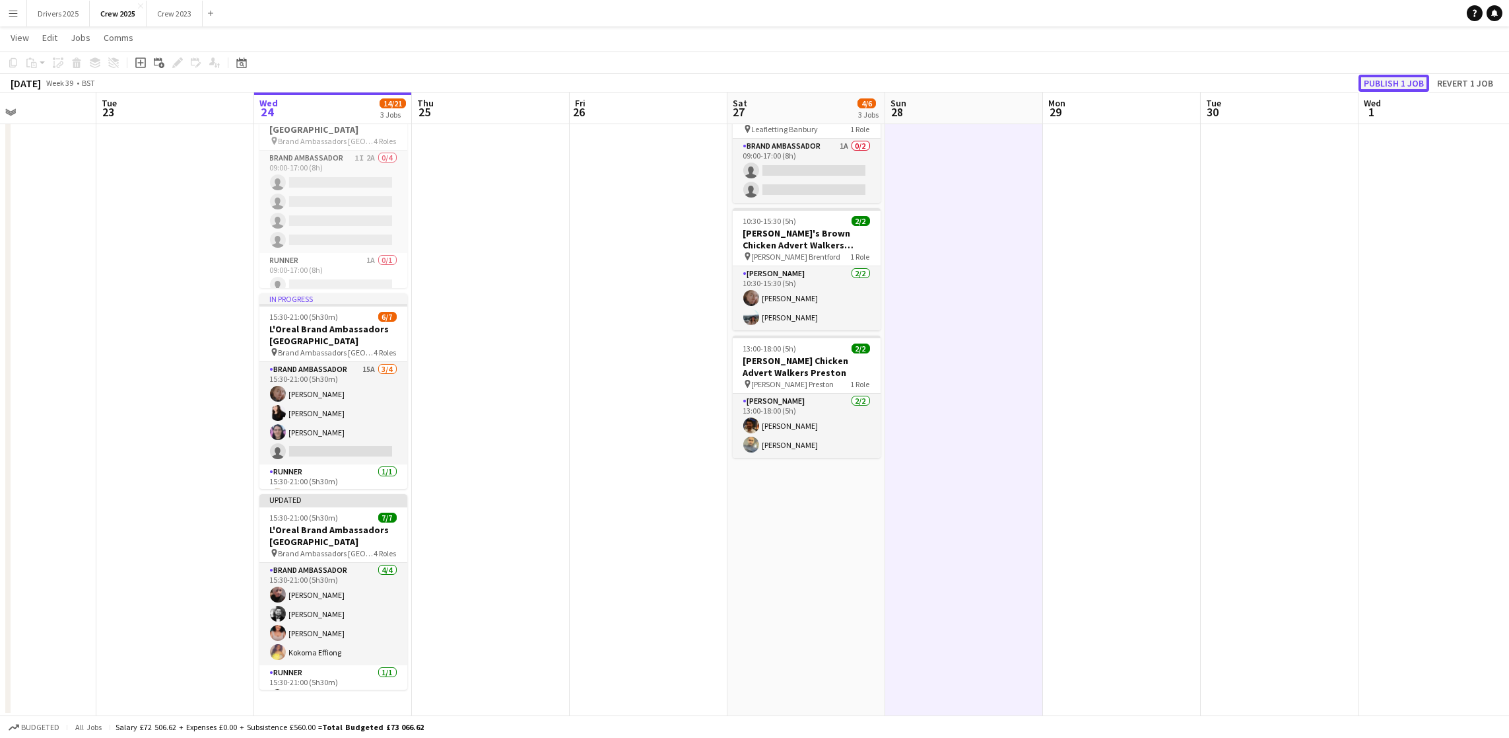
click at [1387, 75] on button "Publish 1 job" at bounding box center [1394, 83] width 71 height 17
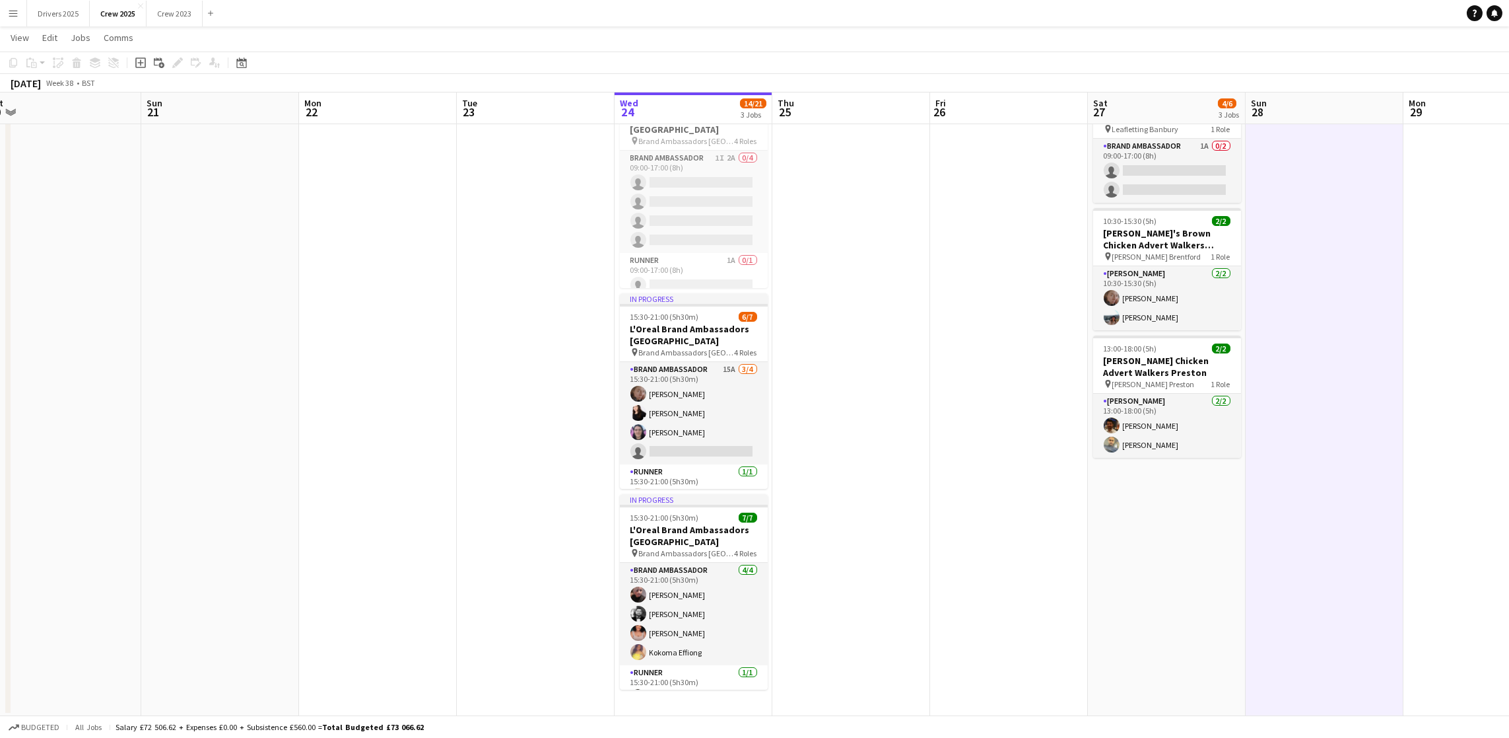
drag, startPoint x: 645, startPoint y: 601, endPoint x: 1004, endPoint y: 581, distance: 359.1
click at [1004, 581] on app-calendar-viewport "Wed 17 Thu 18 3/3 1 Job Fri 19 Sat 20 Sun 21 Mon 22 Tue 23 Wed 24 14/21 3 Jobs …" at bounding box center [754, 353] width 1509 height 725
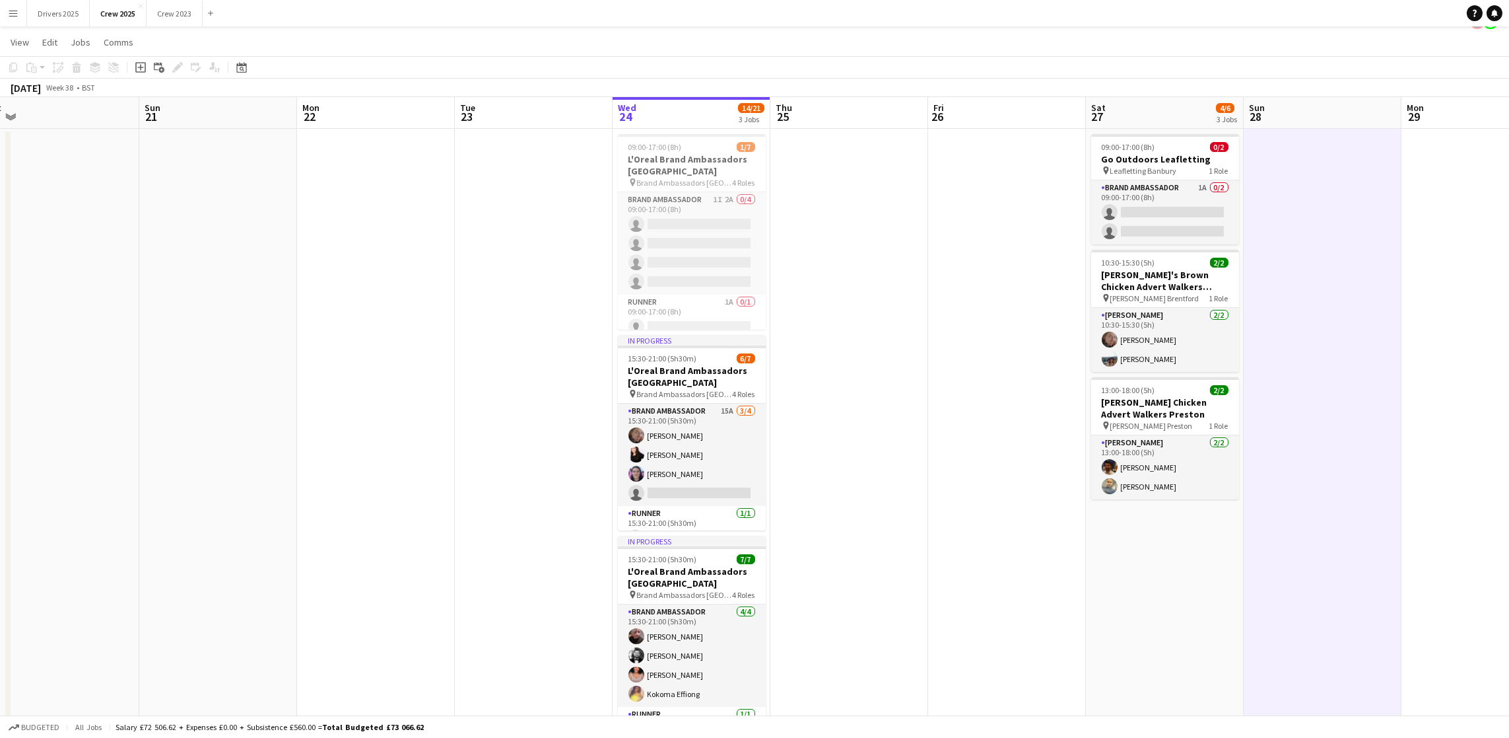
scroll to position [0, 0]
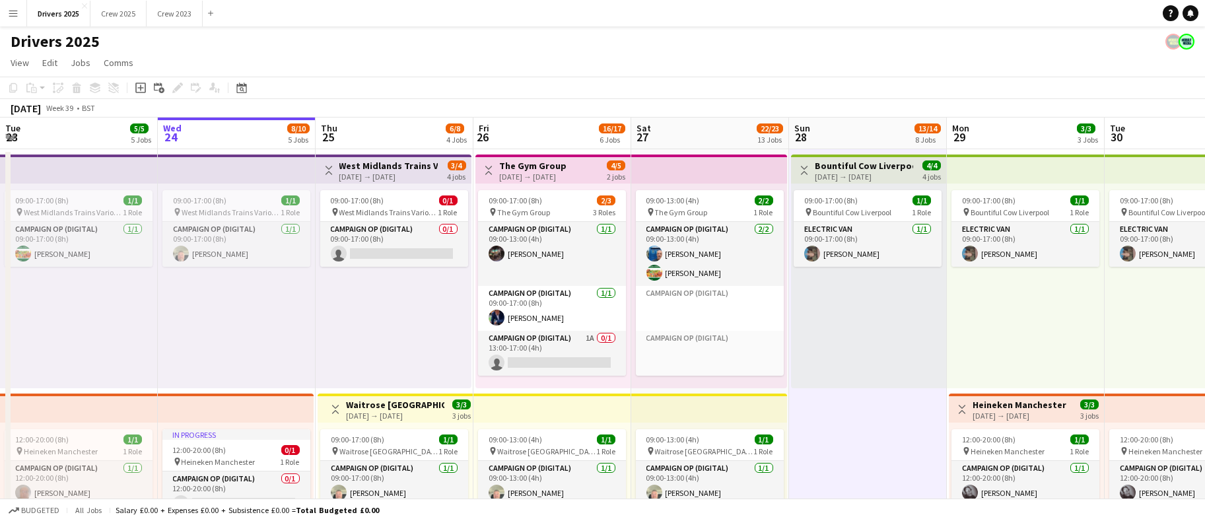
scroll to position [132, 0]
